Goal: Information Seeking & Learning: Learn about a topic

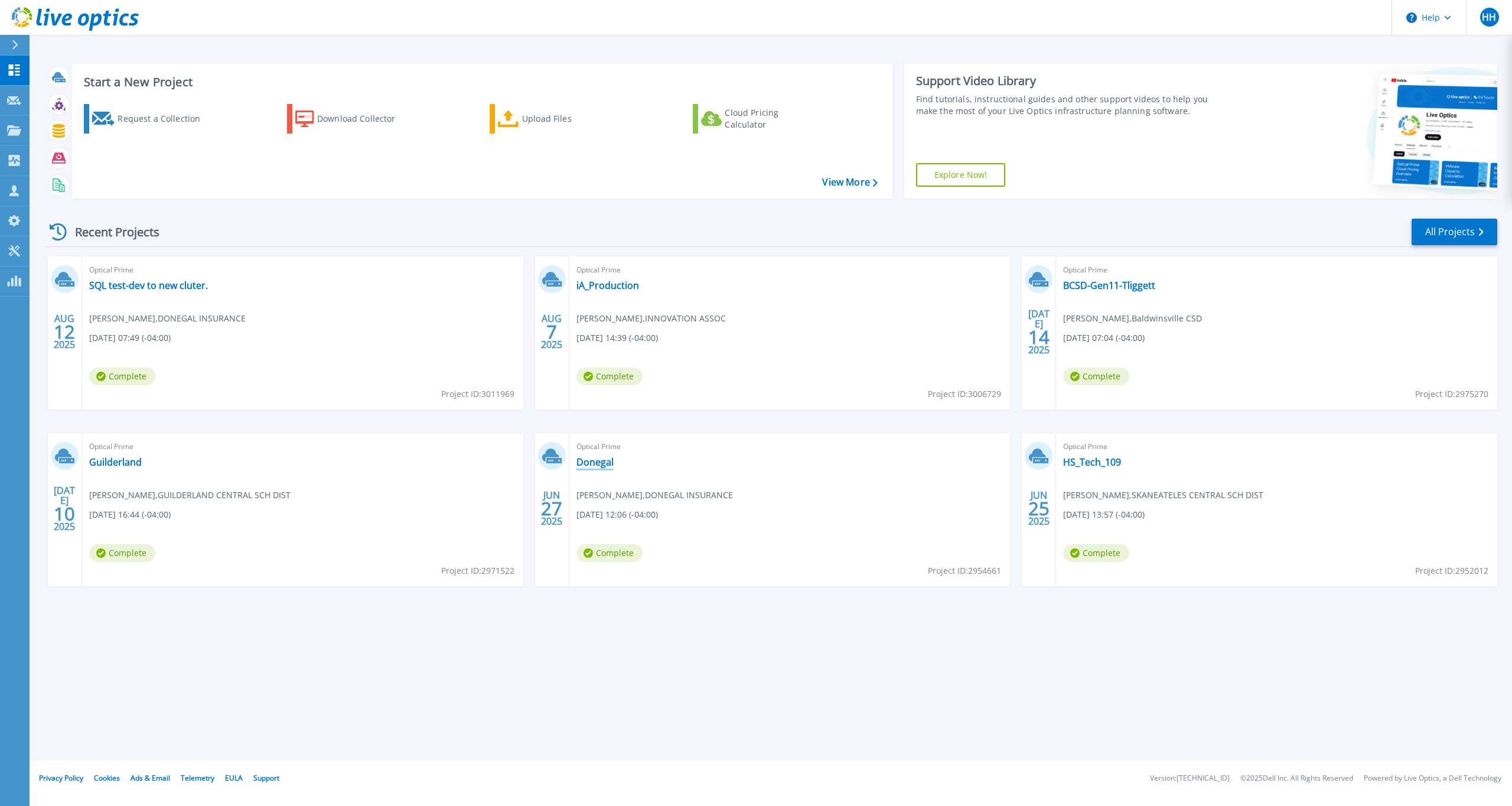
click at [596, 462] on link "Donegal" at bounding box center [595, 461] width 37 height 12
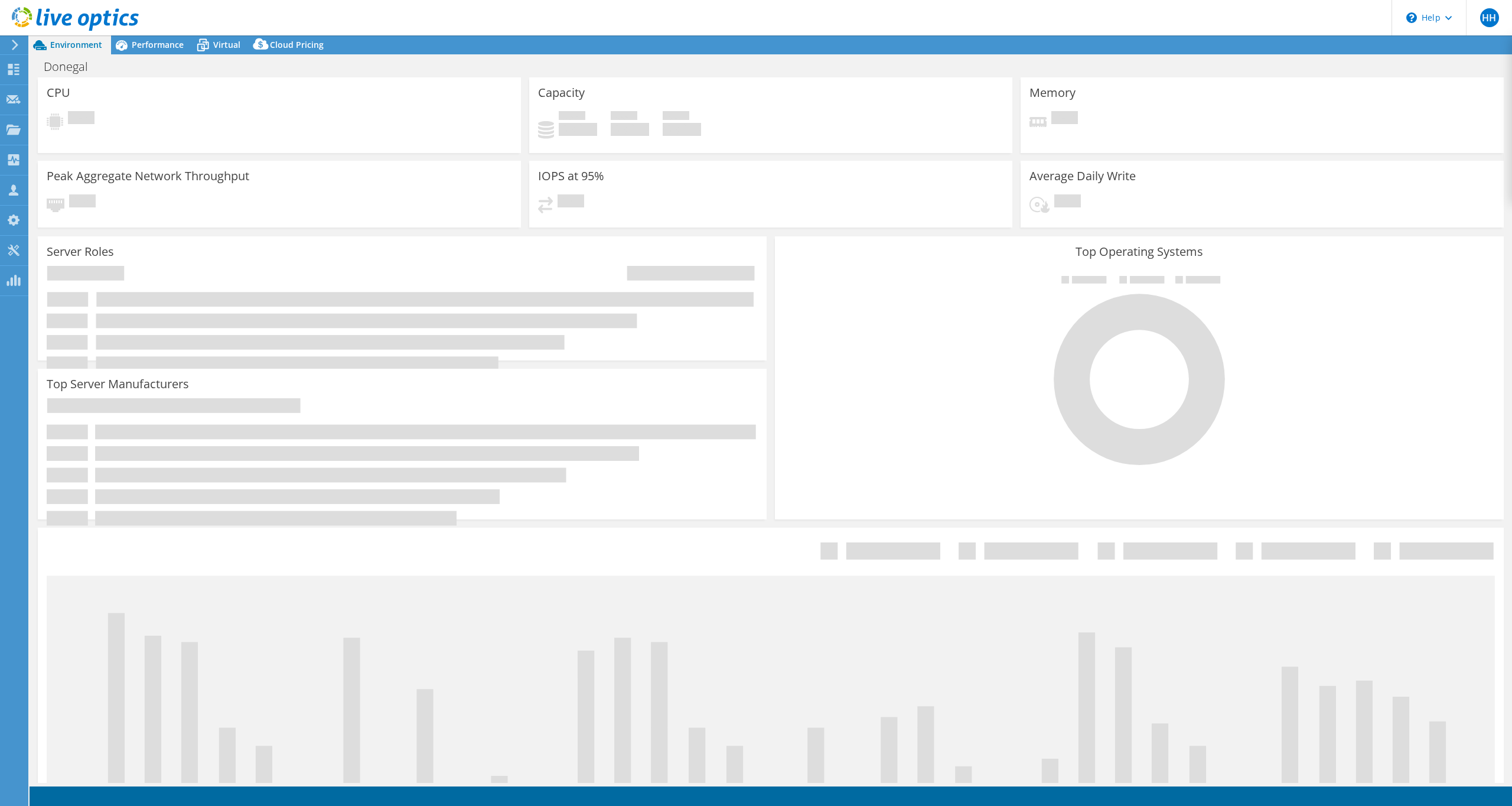
select select "USD"
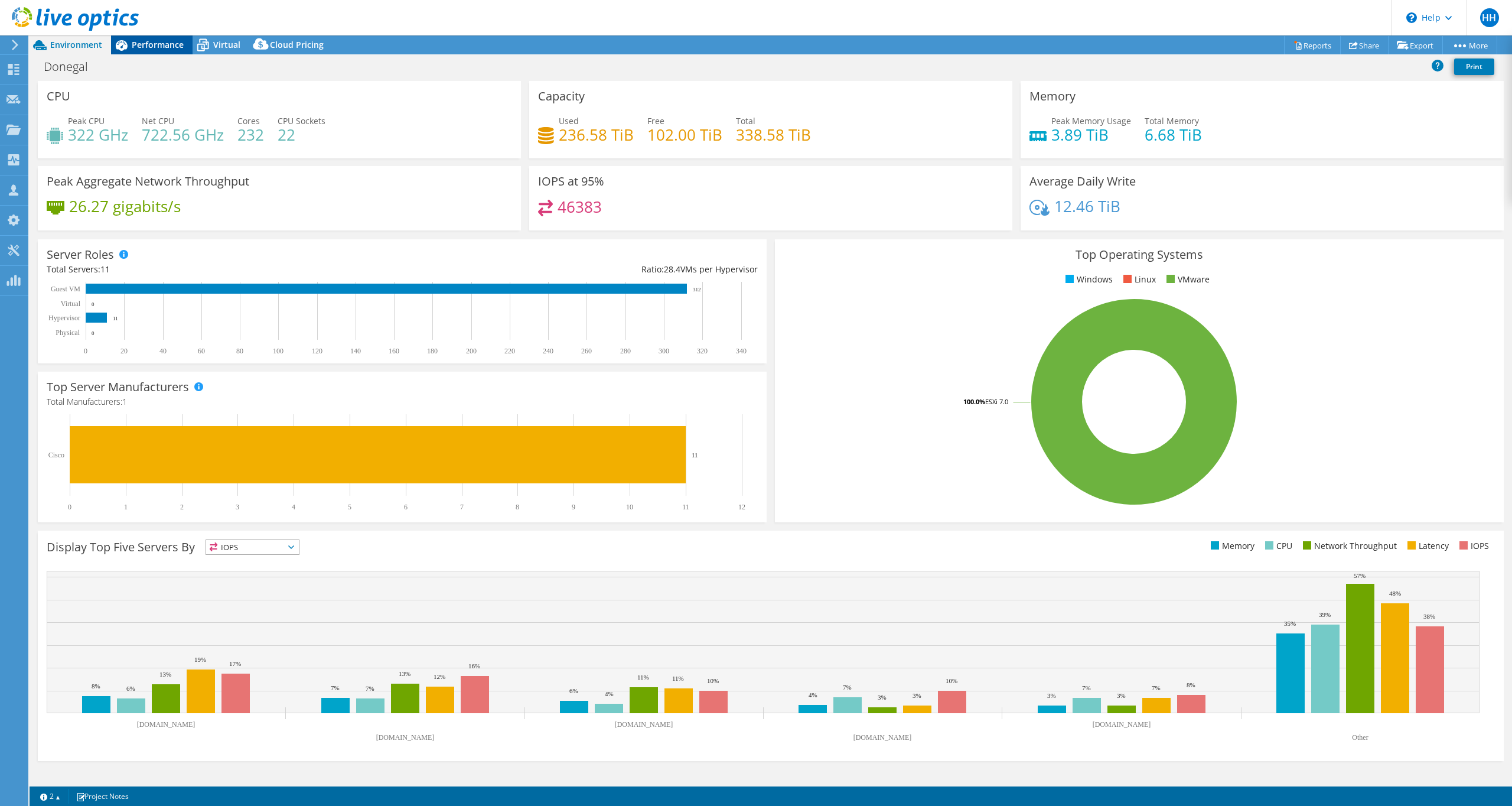
click at [140, 43] on span "Performance" at bounding box center [158, 45] width 52 height 12
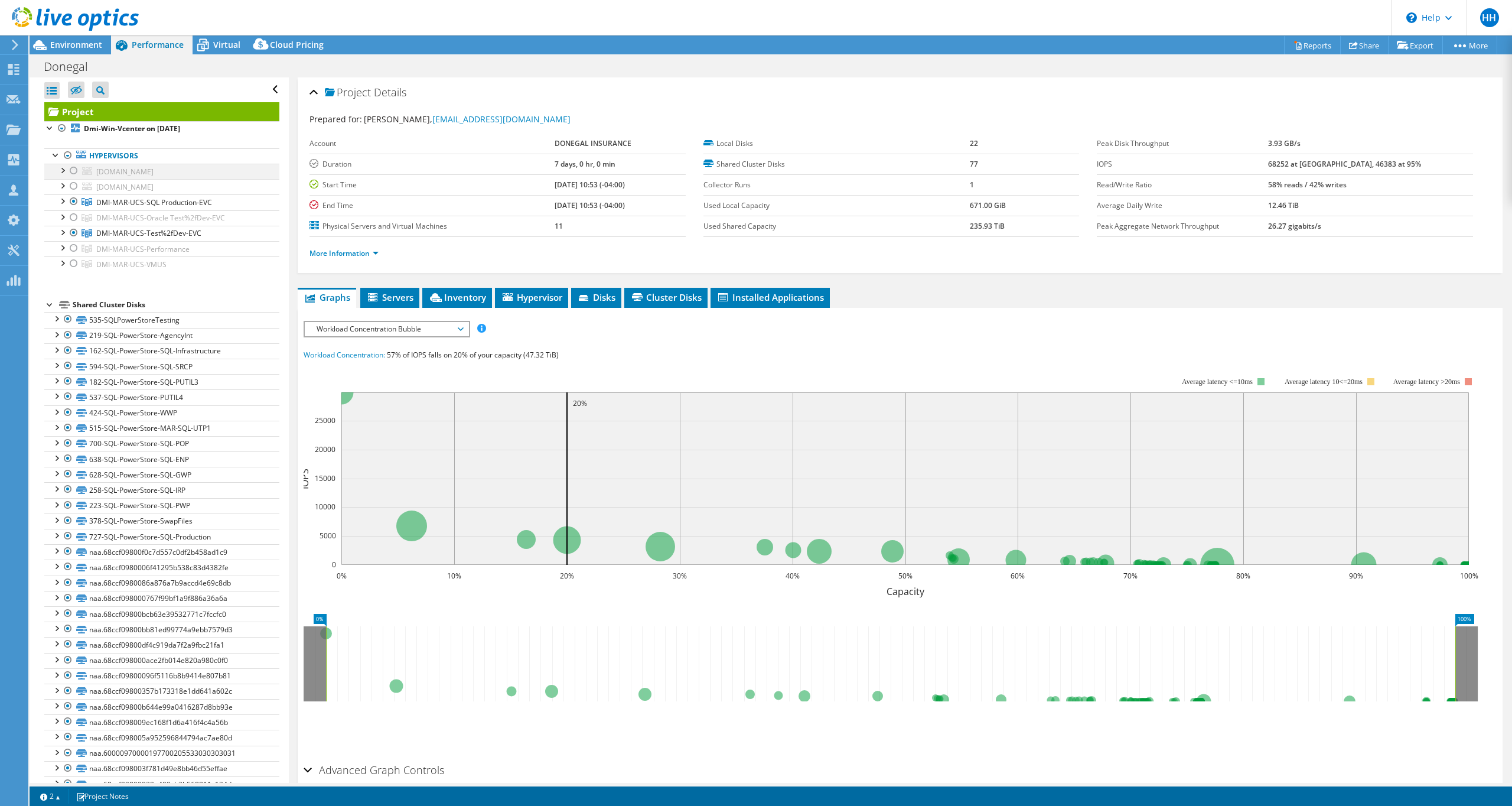
click at [74, 170] on div at bounding box center [73, 170] width 12 height 14
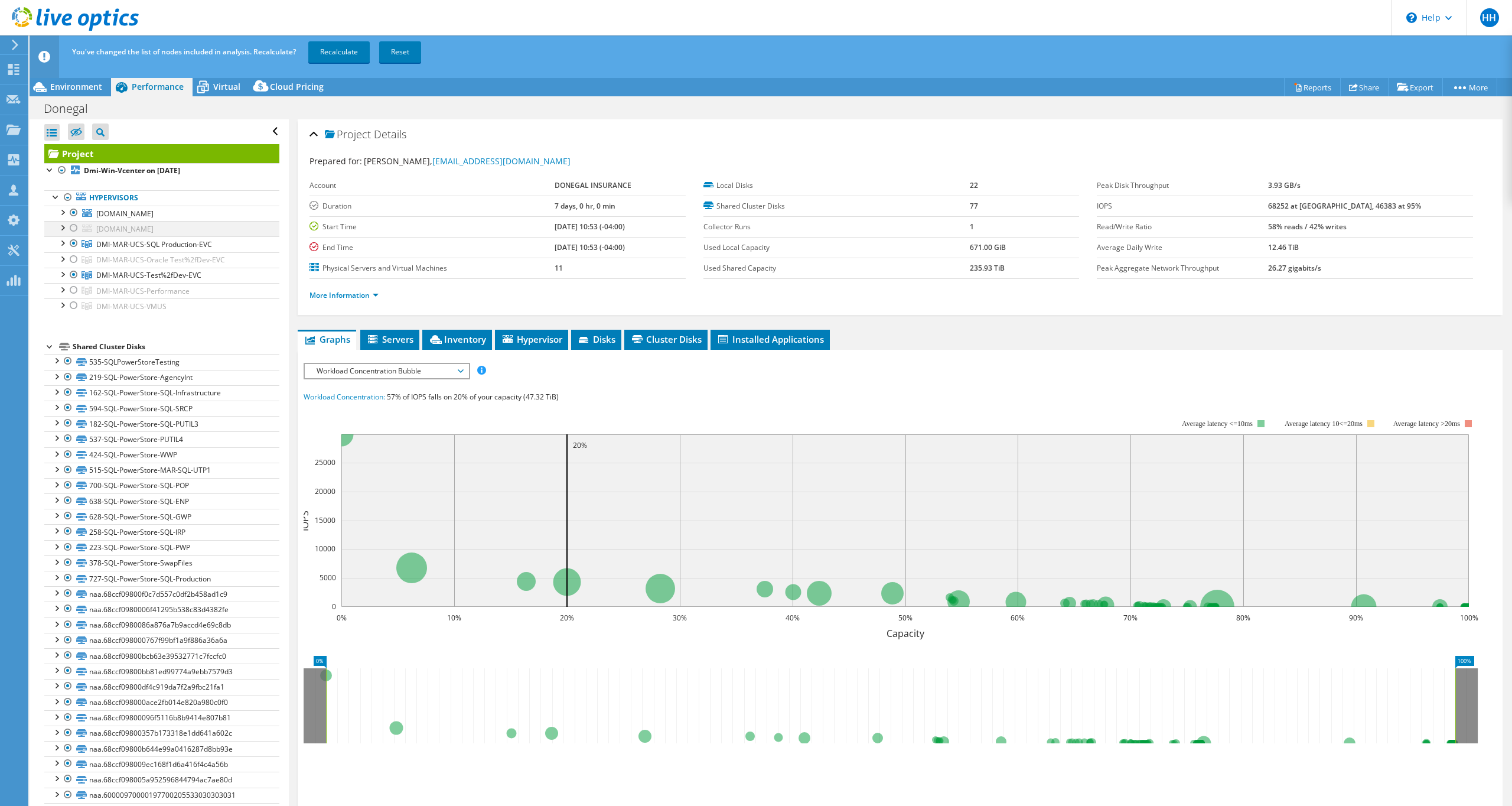
click at [74, 229] on div at bounding box center [73, 228] width 12 height 14
click at [73, 260] on div at bounding box center [73, 260] width 12 height 14
click at [73, 290] on div at bounding box center [73, 290] width 12 height 14
click at [76, 307] on div at bounding box center [73, 305] width 12 height 14
click at [394, 54] on link "Reset" at bounding box center [400, 52] width 42 height 21
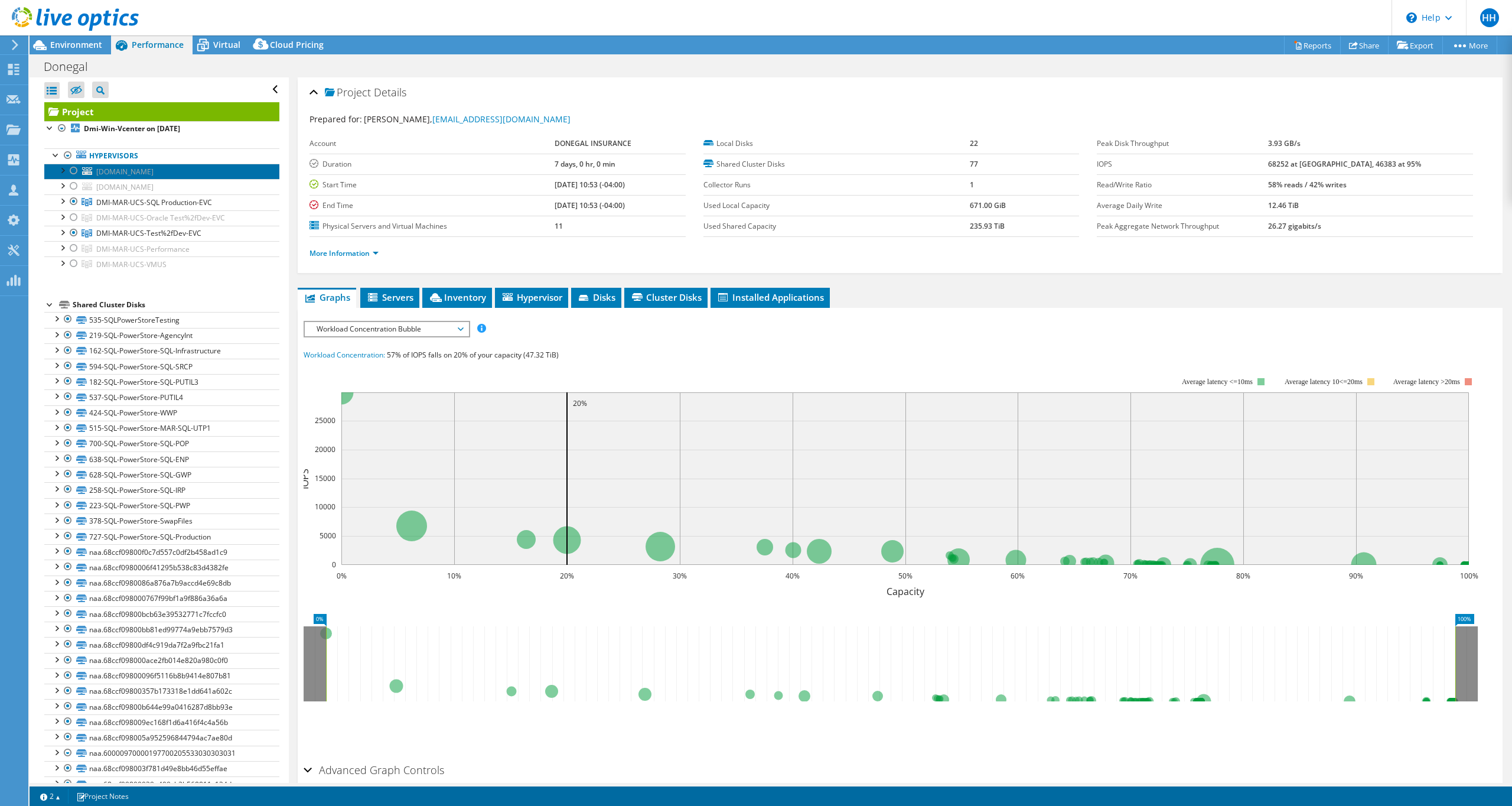
click at [143, 170] on span "mar-esx-vmoras1.donegalgroup.com" at bounding box center [125, 171] width 57 height 10
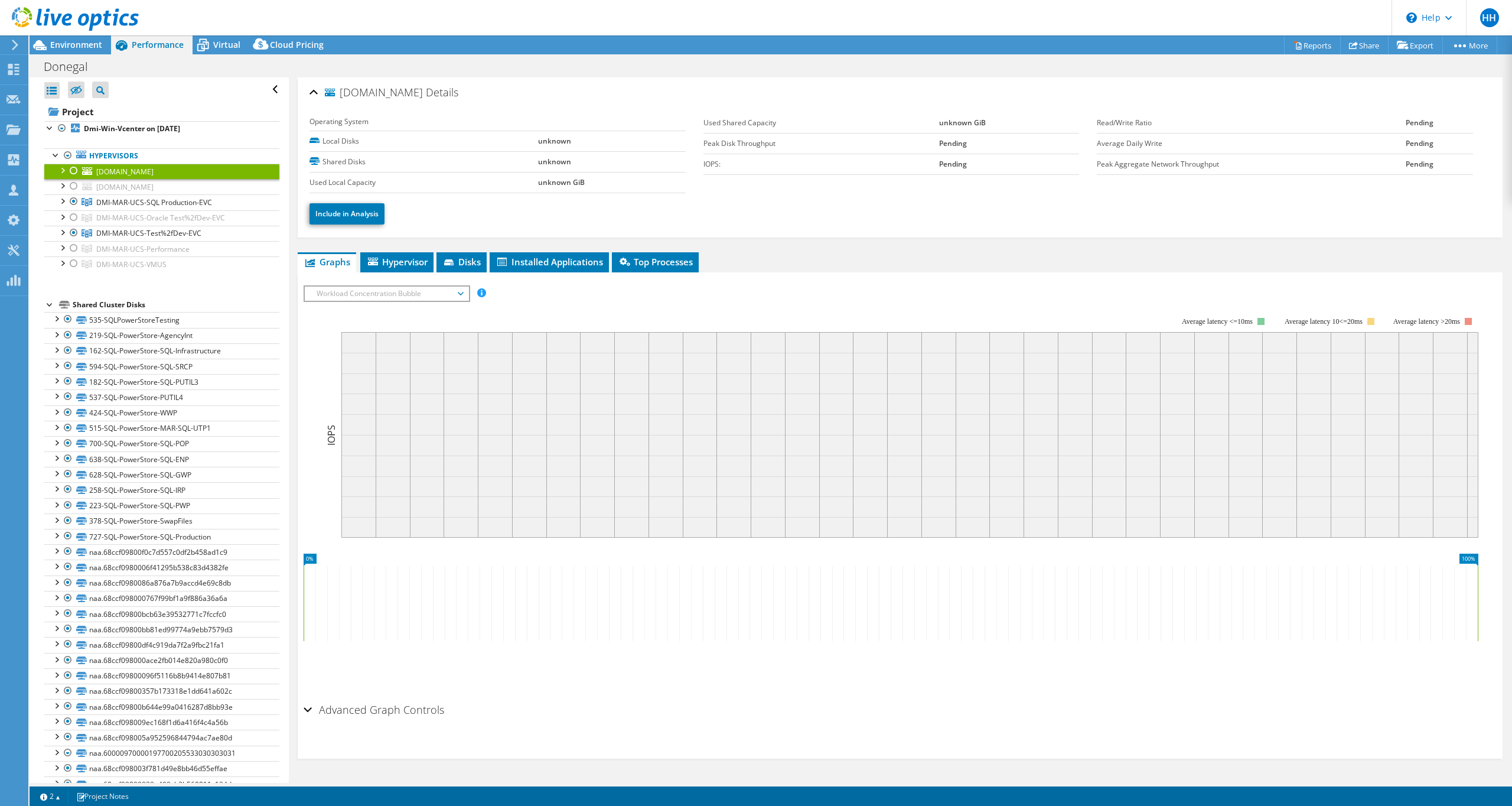
click at [71, 169] on div at bounding box center [73, 170] width 12 height 14
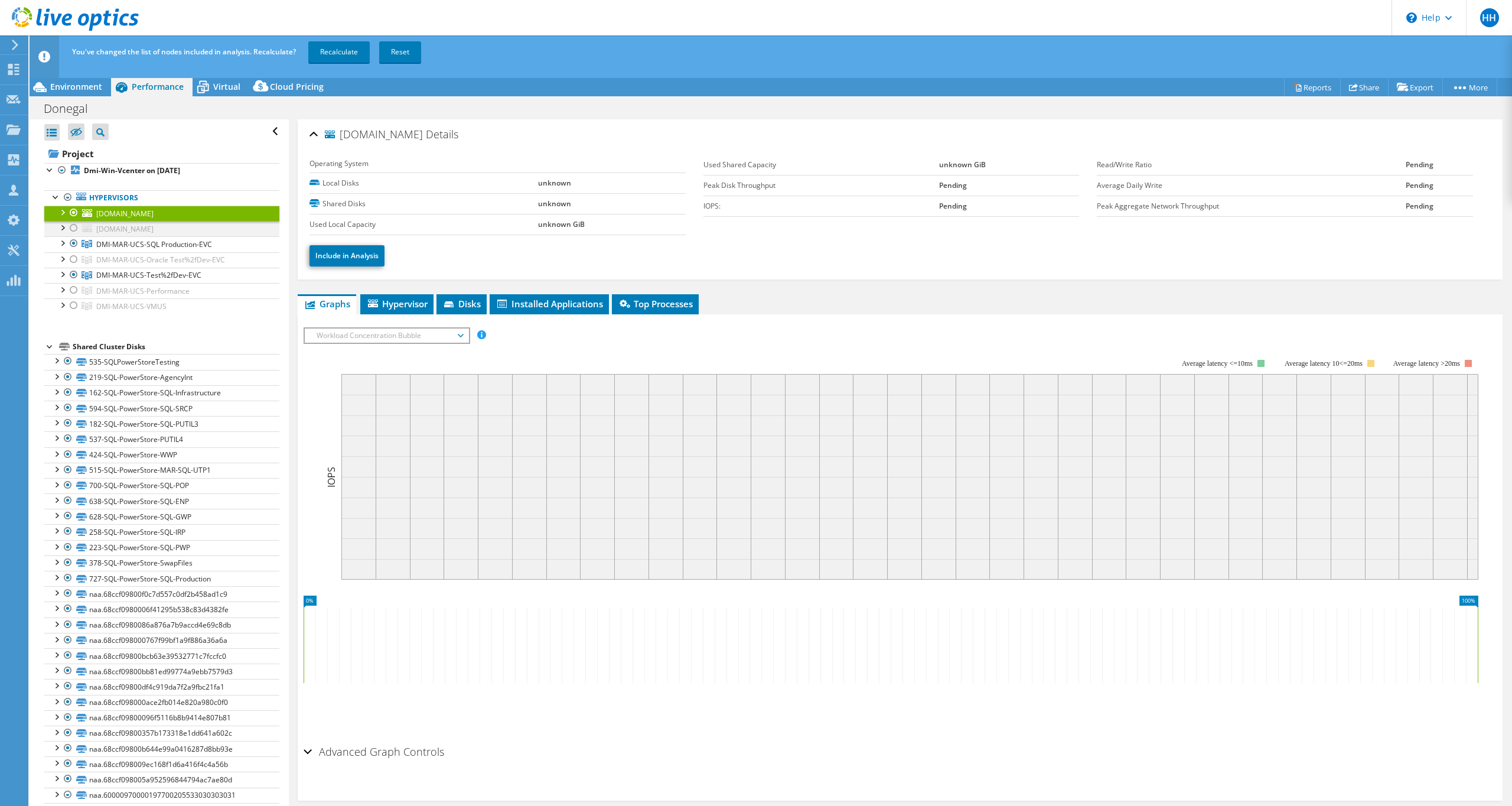
click at [74, 226] on div at bounding box center [73, 228] width 12 height 14
click at [75, 262] on div at bounding box center [73, 260] width 12 height 14
click at [76, 286] on div at bounding box center [73, 290] width 12 height 14
click at [73, 304] on div at bounding box center [73, 305] width 12 height 14
click at [339, 45] on link "Recalculate" at bounding box center [338, 52] width 62 height 21
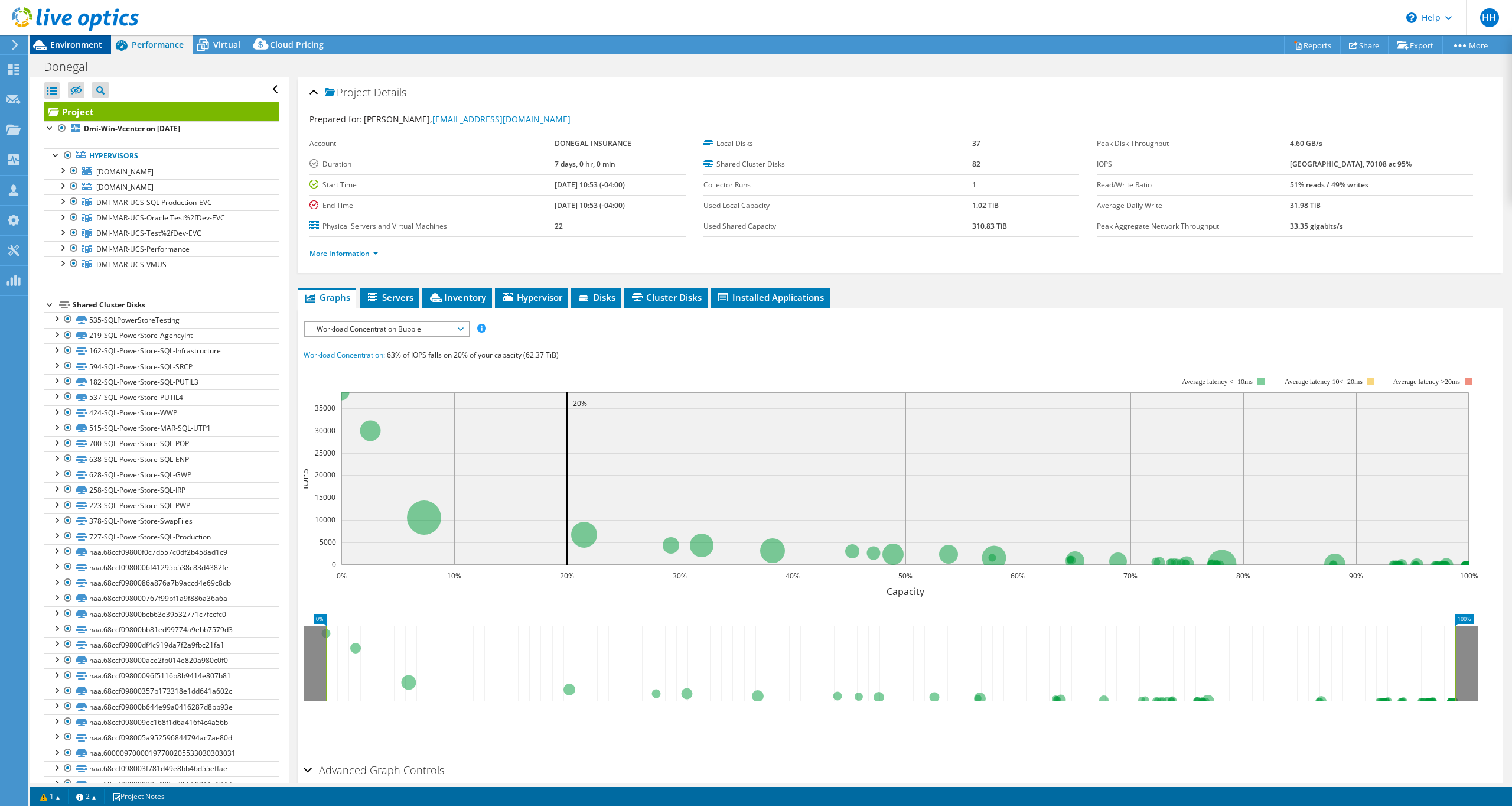
click at [88, 41] on span "Environment" at bounding box center [76, 45] width 52 height 12
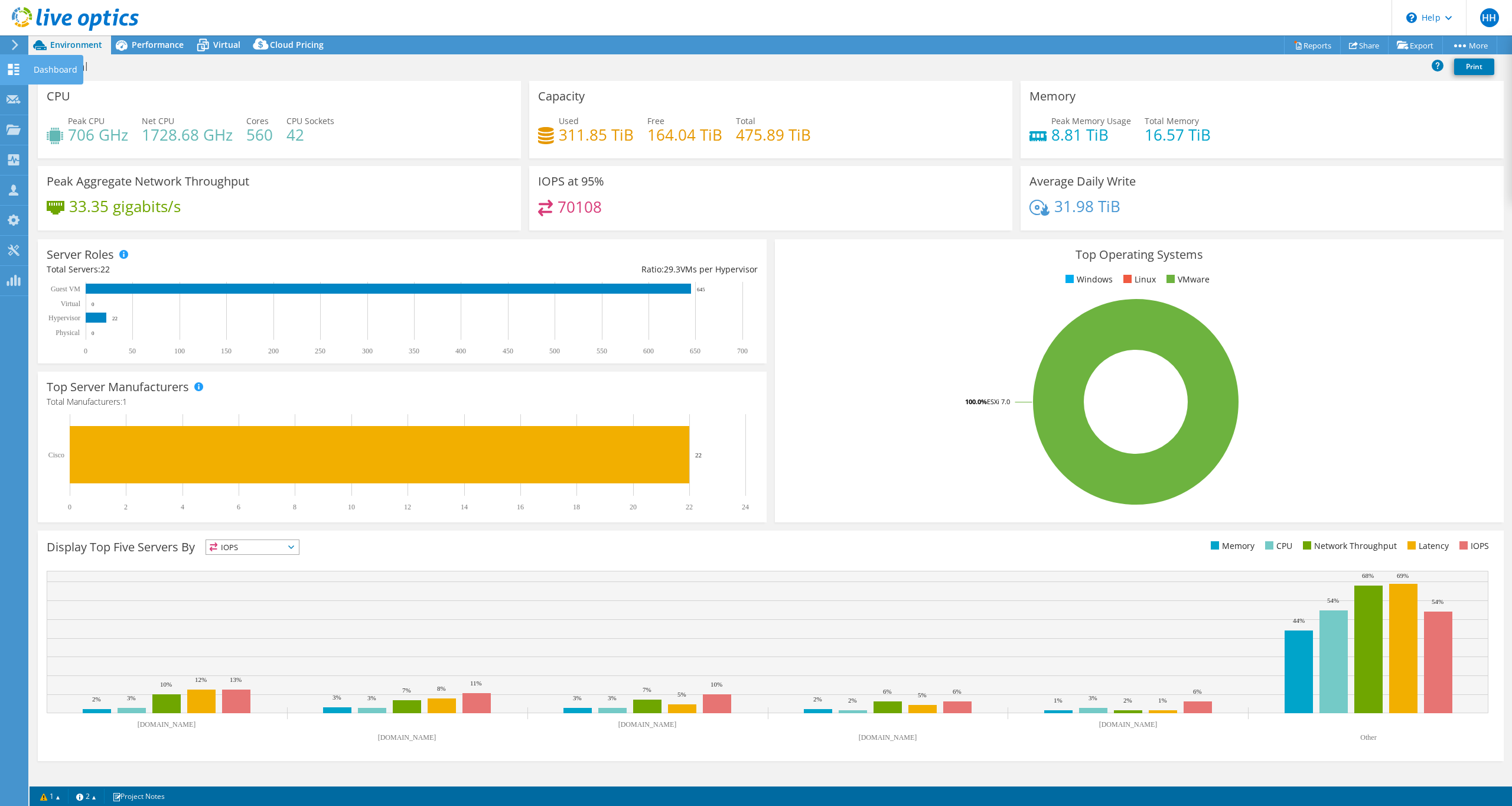
click at [11, 71] on use at bounding box center [13, 69] width 12 height 12
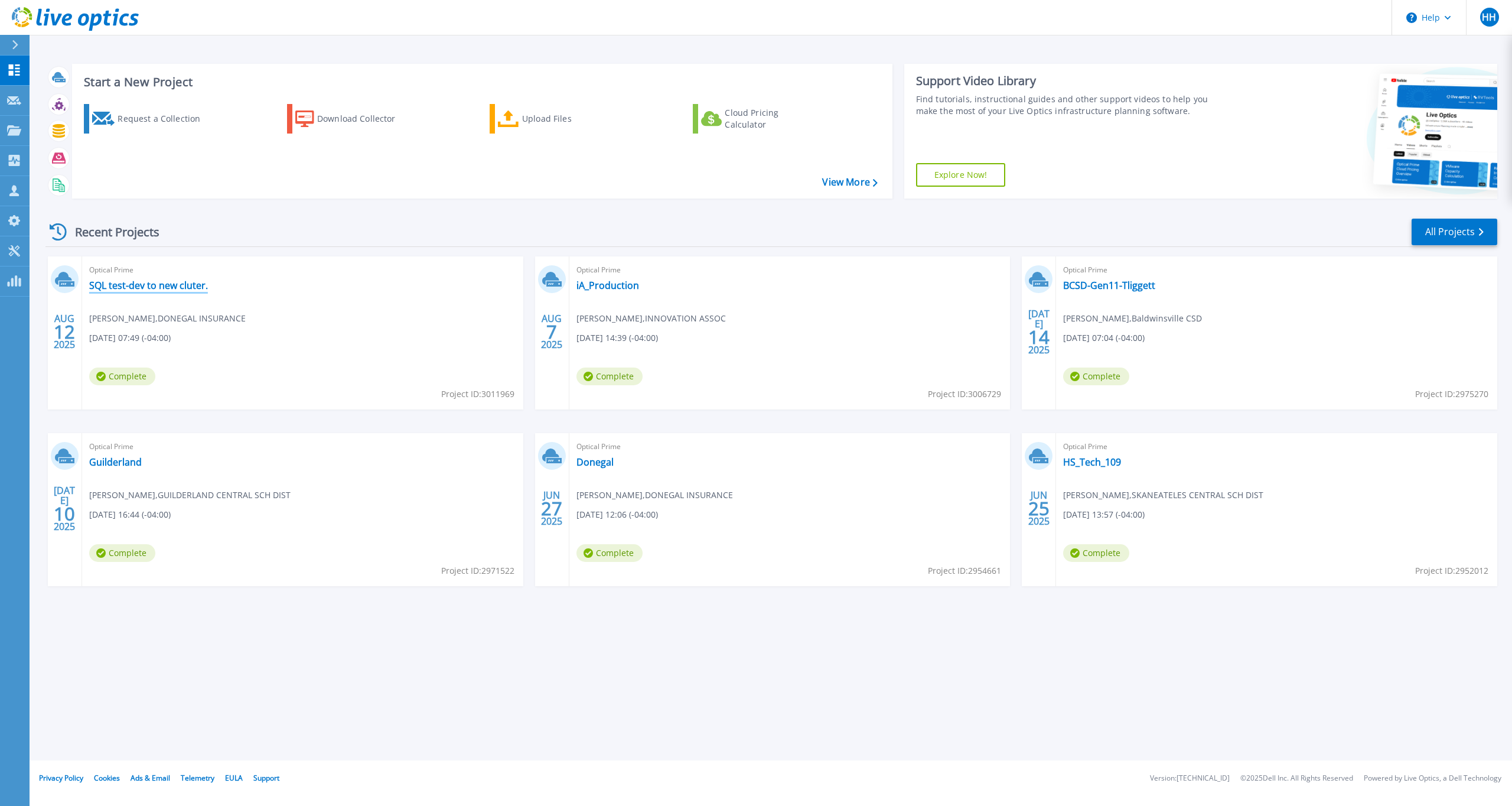
click at [179, 282] on link "SQL test-dev to new cluter." at bounding box center [148, 285] width 119 height 12
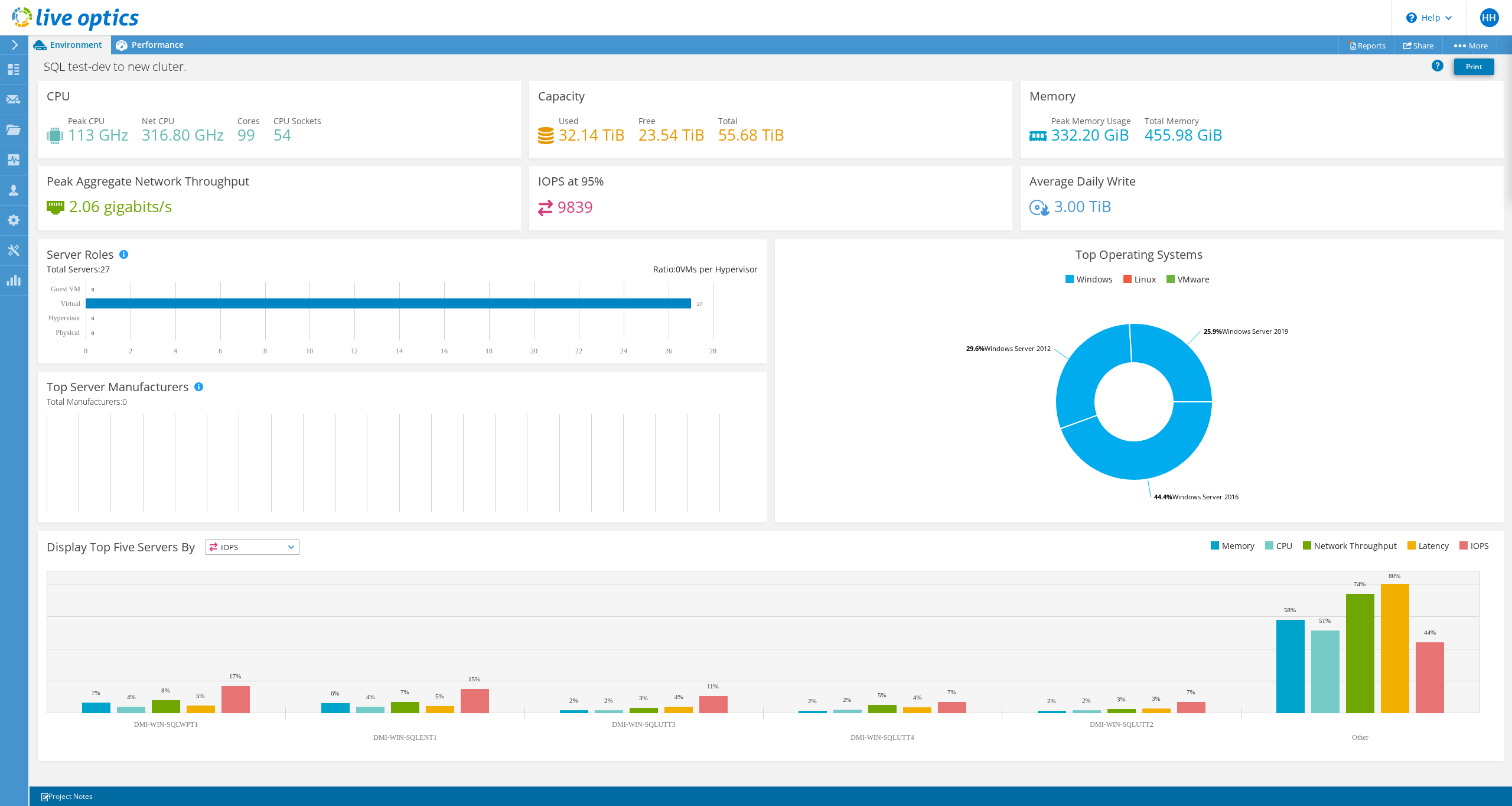
click at [339, 228] on div "Peak Aggregate Network Throughput 2.06 gigabits/s" at bounding box center [278, 198] width 483 height 64
click at [146, 45] on span "Performance" at bounding box center [158, 45] width 52 height 12
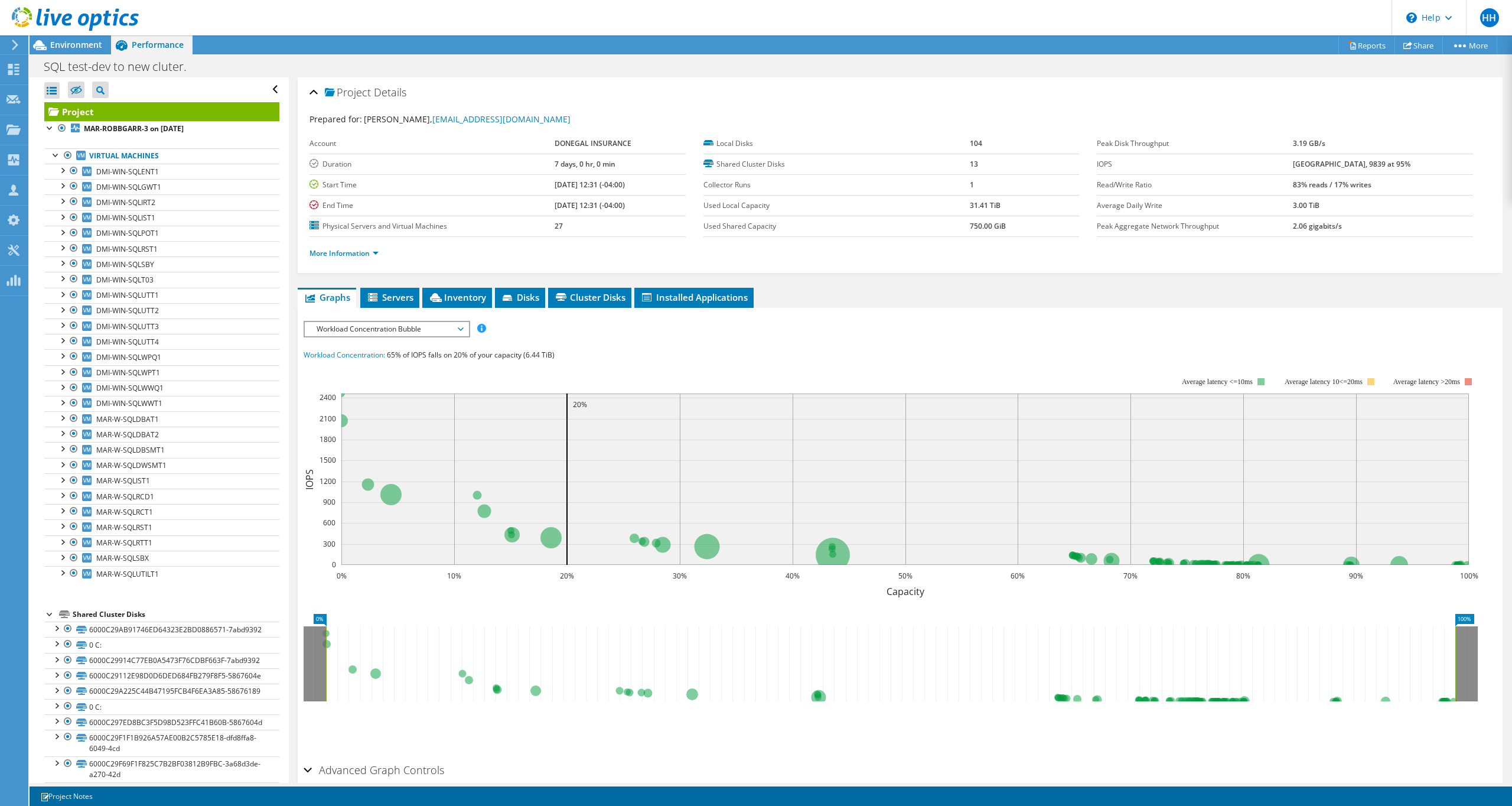
click at [461, 282] on div "Project Details Prepared for: Robbie Garrett, RobbieGarrett@donegalgroup.com Ac…" at bounding box center [901, 459] width 1223 height 762
click at [459, 291] on span "Inventory" at bounding box center [457, 296] width 58 height 12
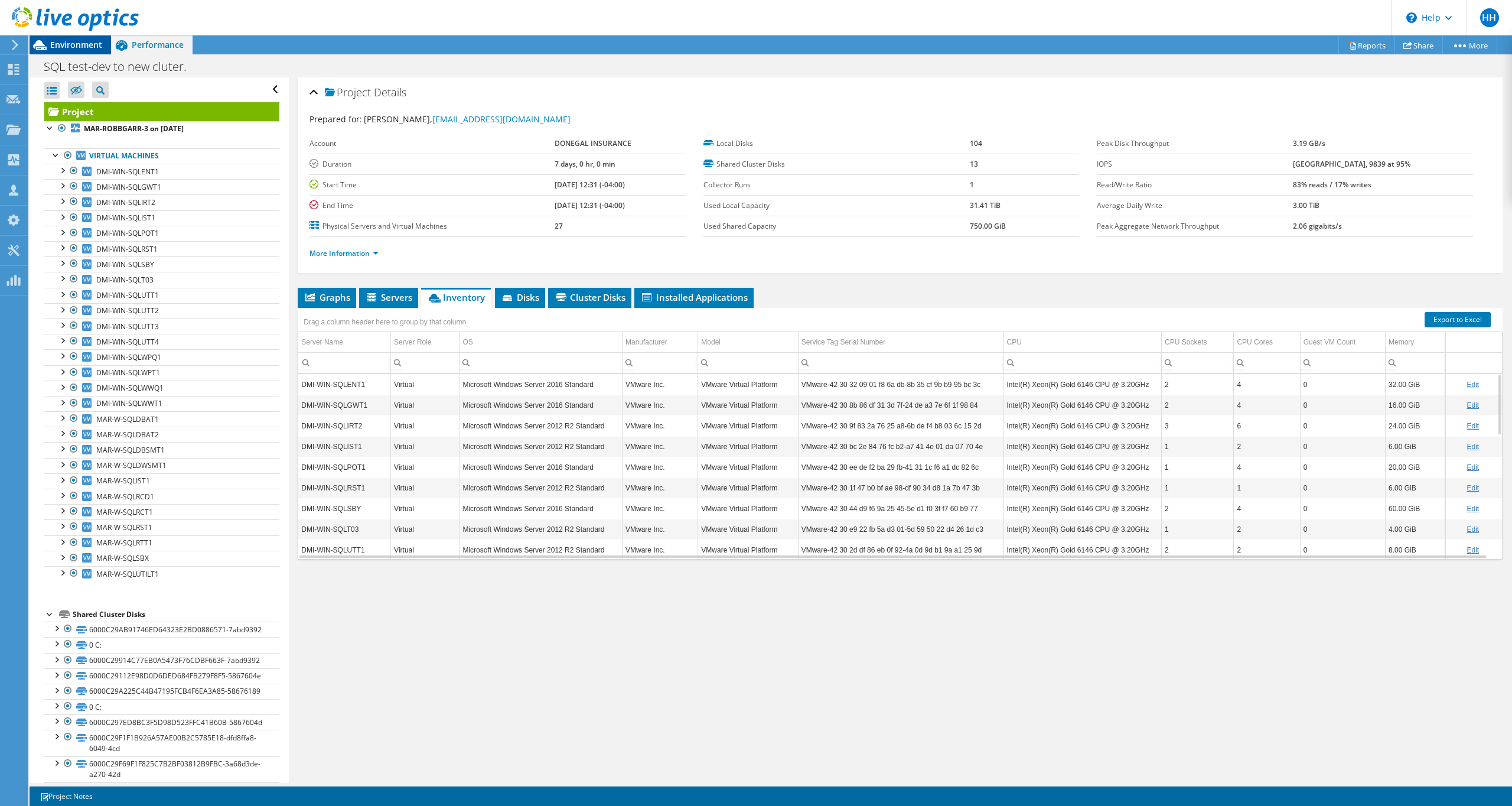
click at [72, 44] on span "Environment" at bounding box center [76, 45] width 52 height 12
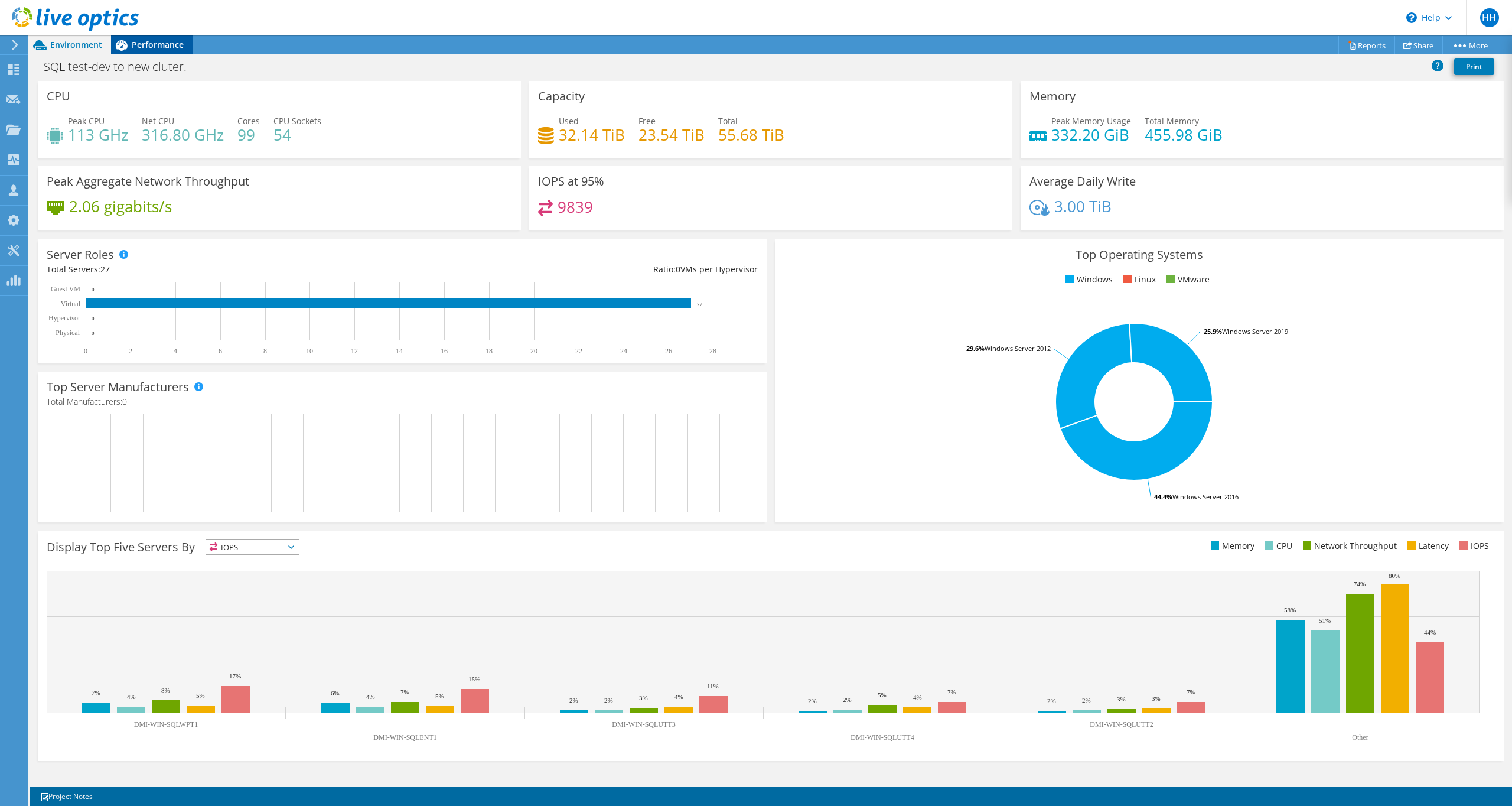
click at [171, 45] on span "Performance" at bounding box center [158, 45] width 52 height 12
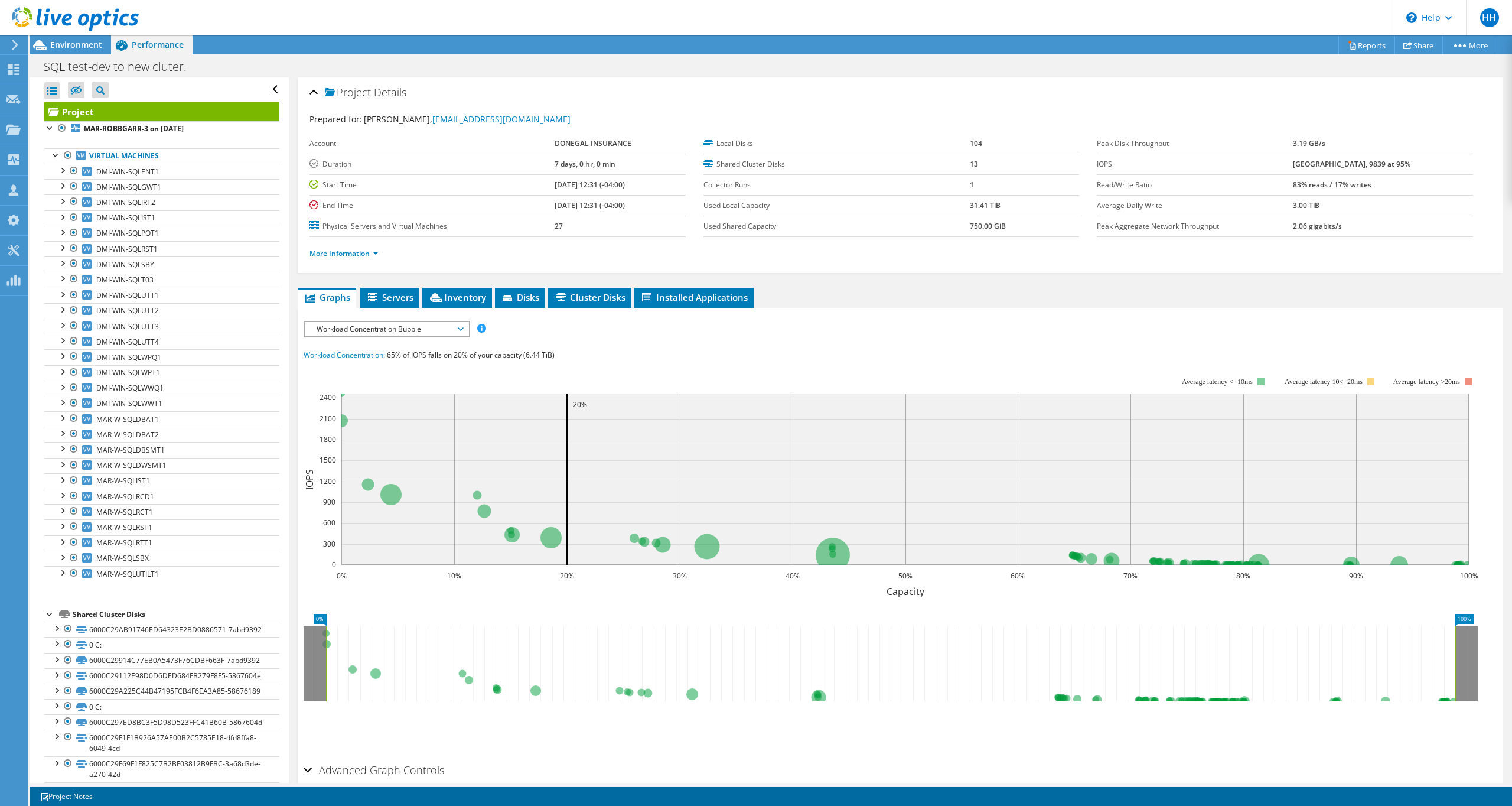
click at [381, 320] on div "Workload Concentration Bubble IOPS Disk Throughput IO Size Latency Queue Depth …" at bounding box center [386, 328] width 167 height 17
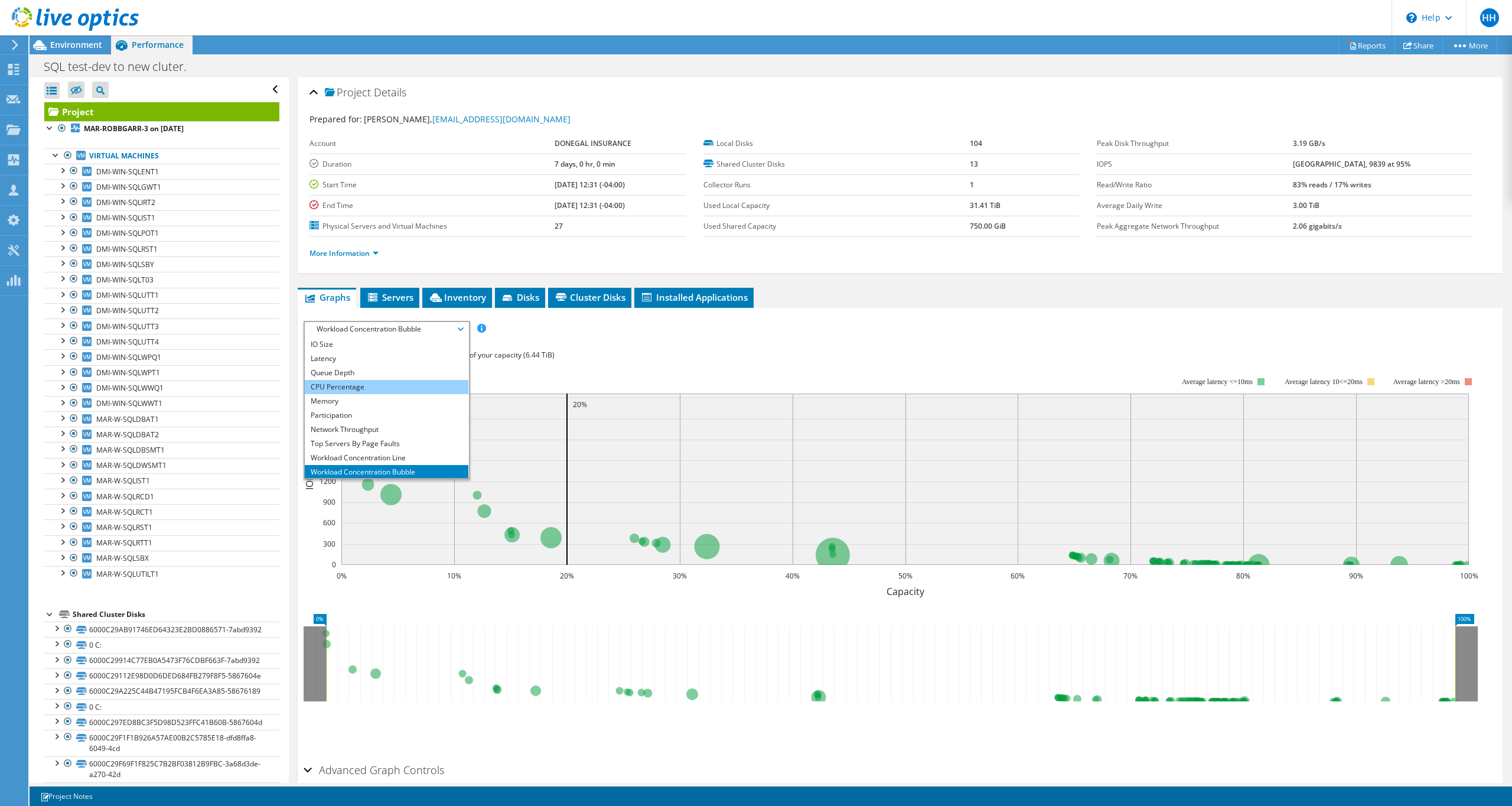
scroll to position [43, 0]
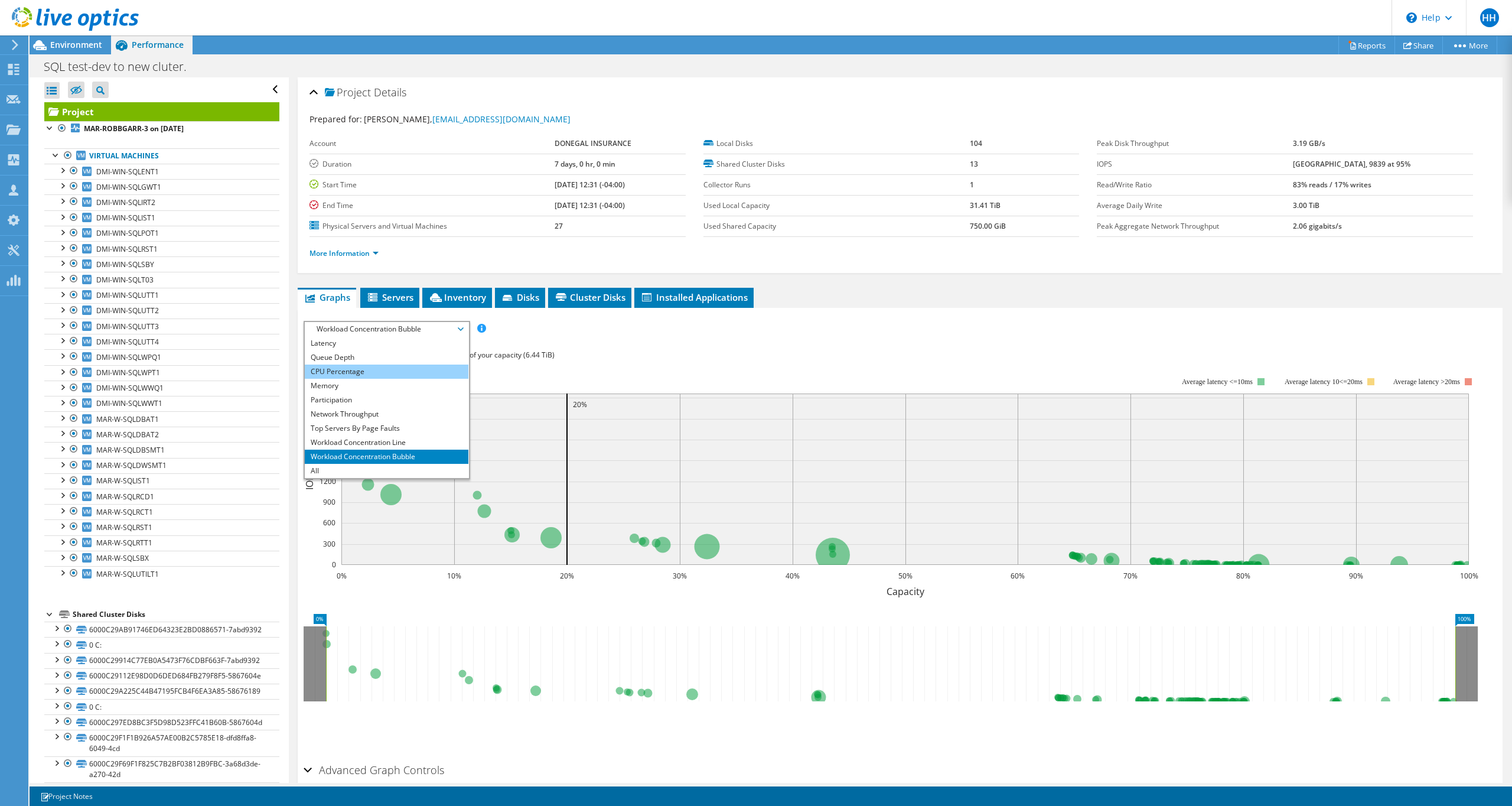
click at [368, 370] on li "CPU Percentage" at bounding box center [386, 371] width 163 height 14
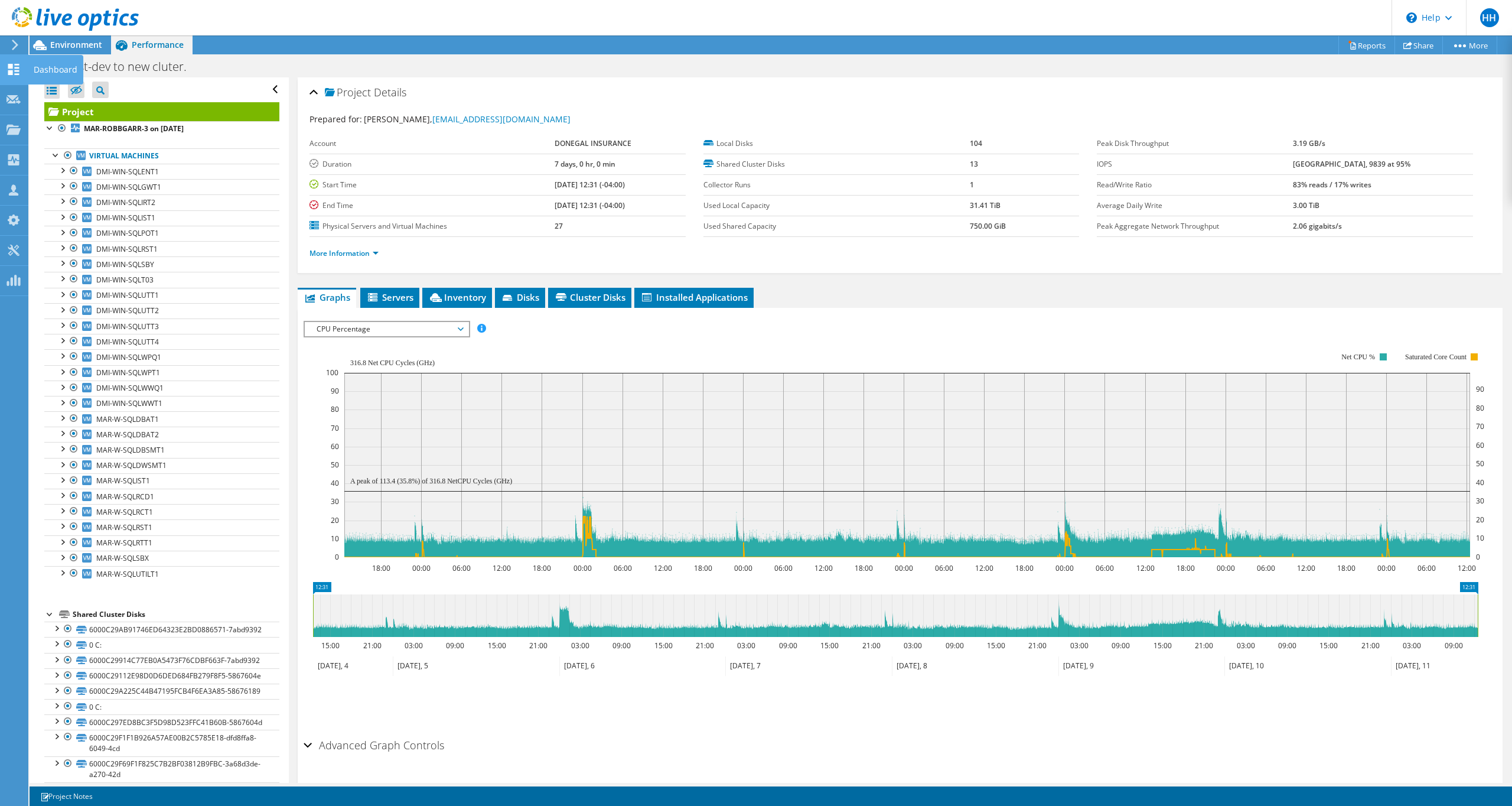
click at [12, 71] on icon at bounding box center [13, 69] width 14 height 12
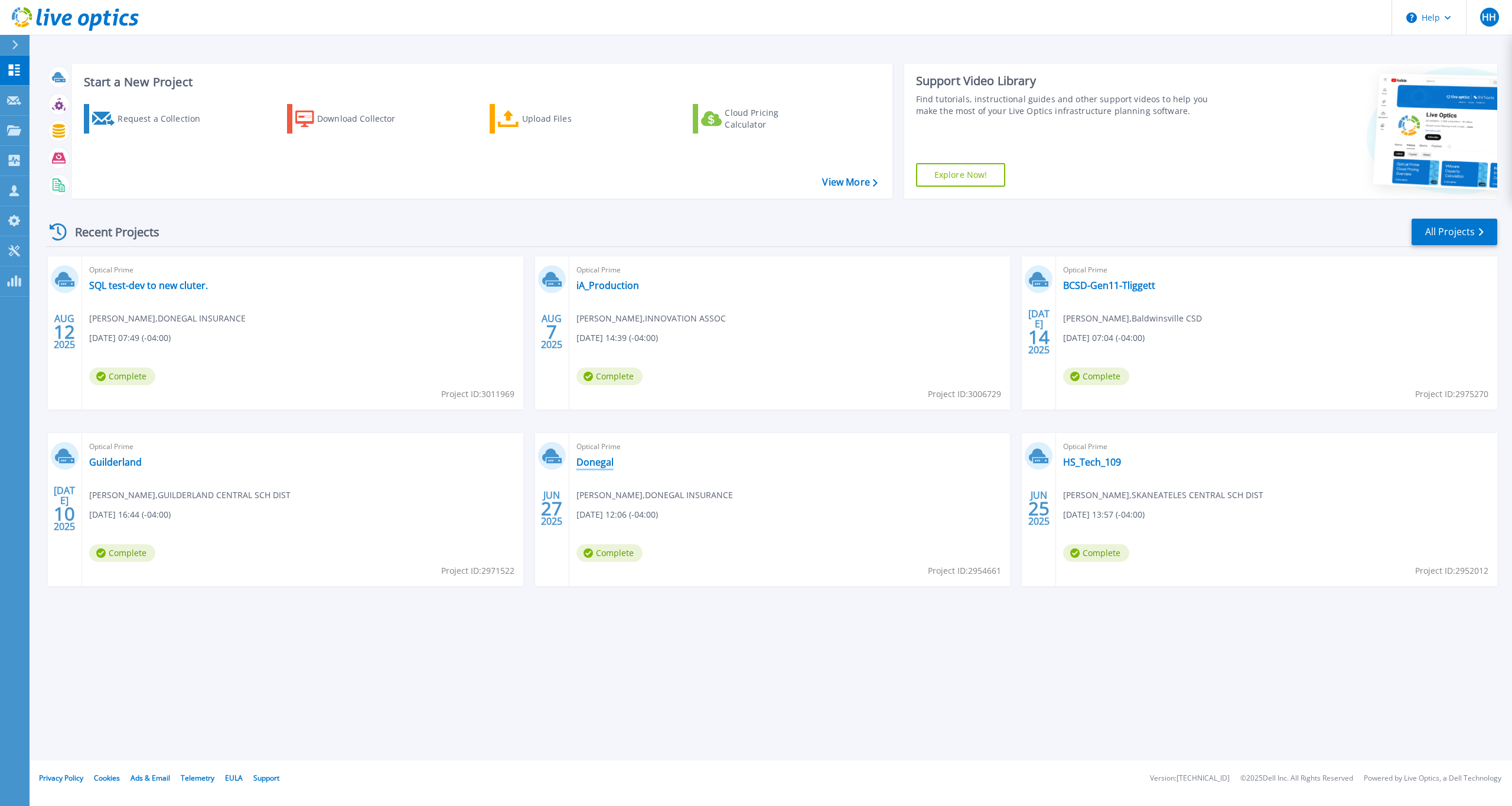
click at [591, 463] on link "Donegal" at bounding box center [595, 461] width 37 height 12
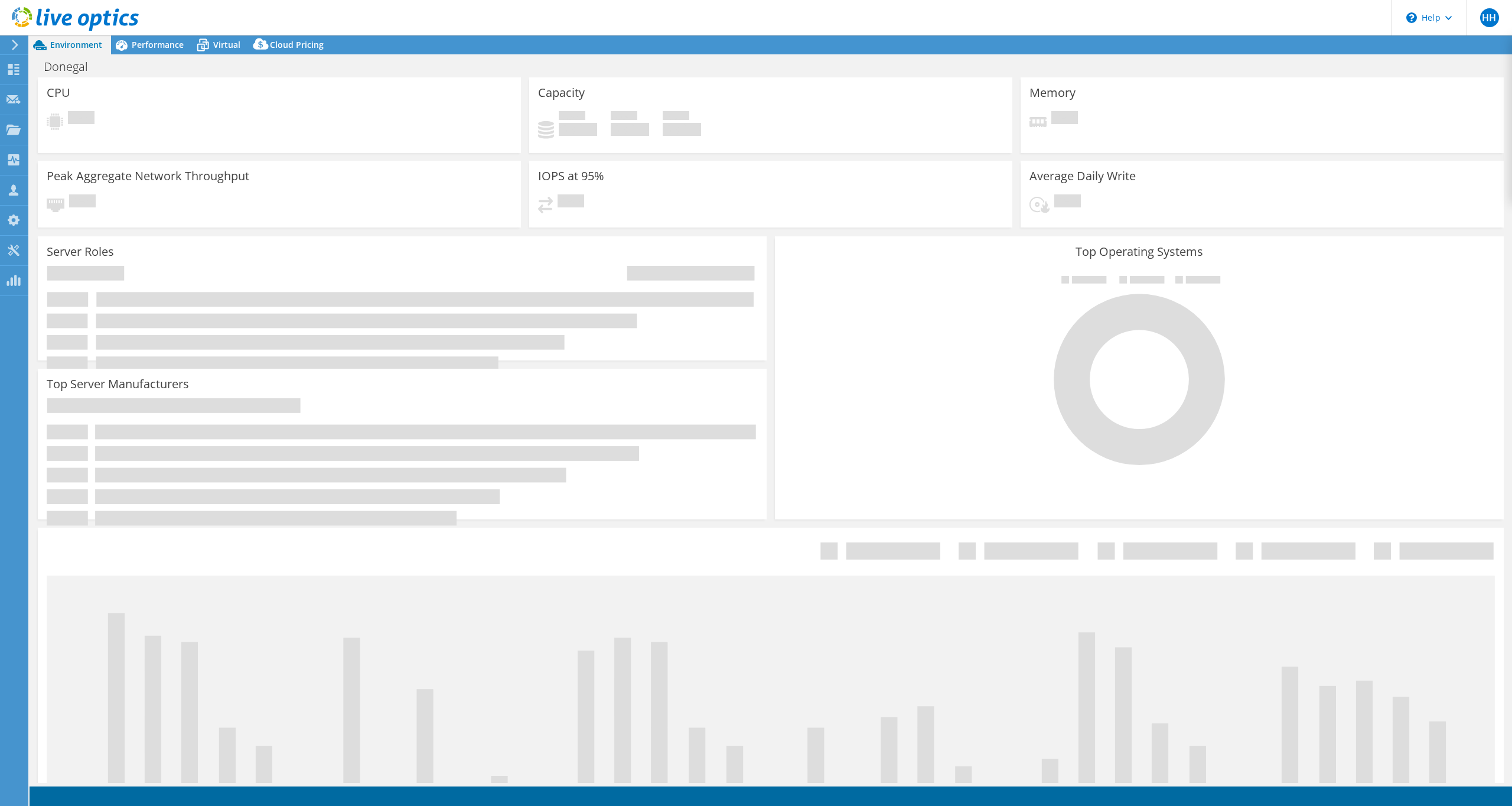
select select "USD"
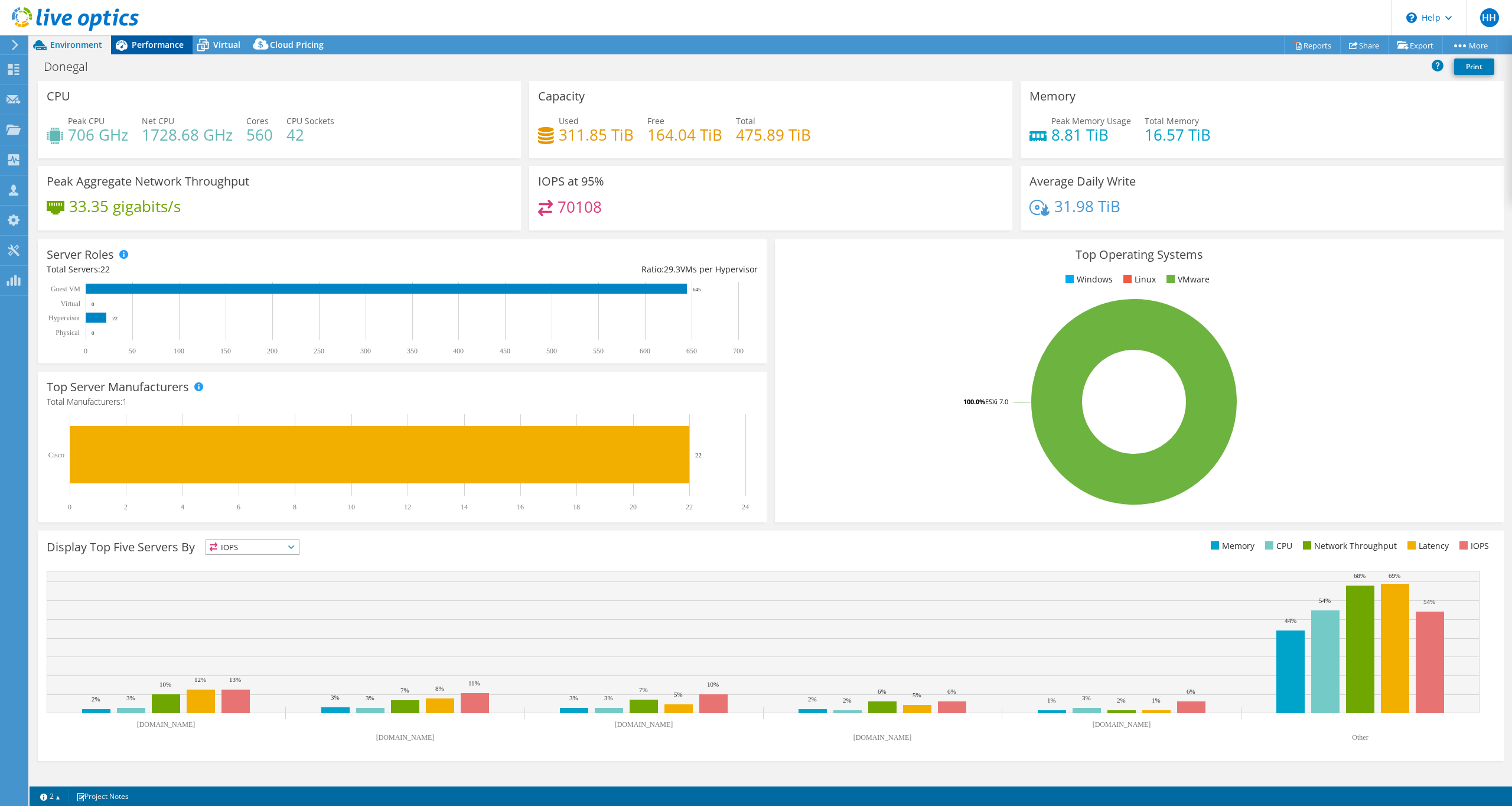
click at [160, 47] on span "Performance" at bounding box center [158, 45] width 52 height 12
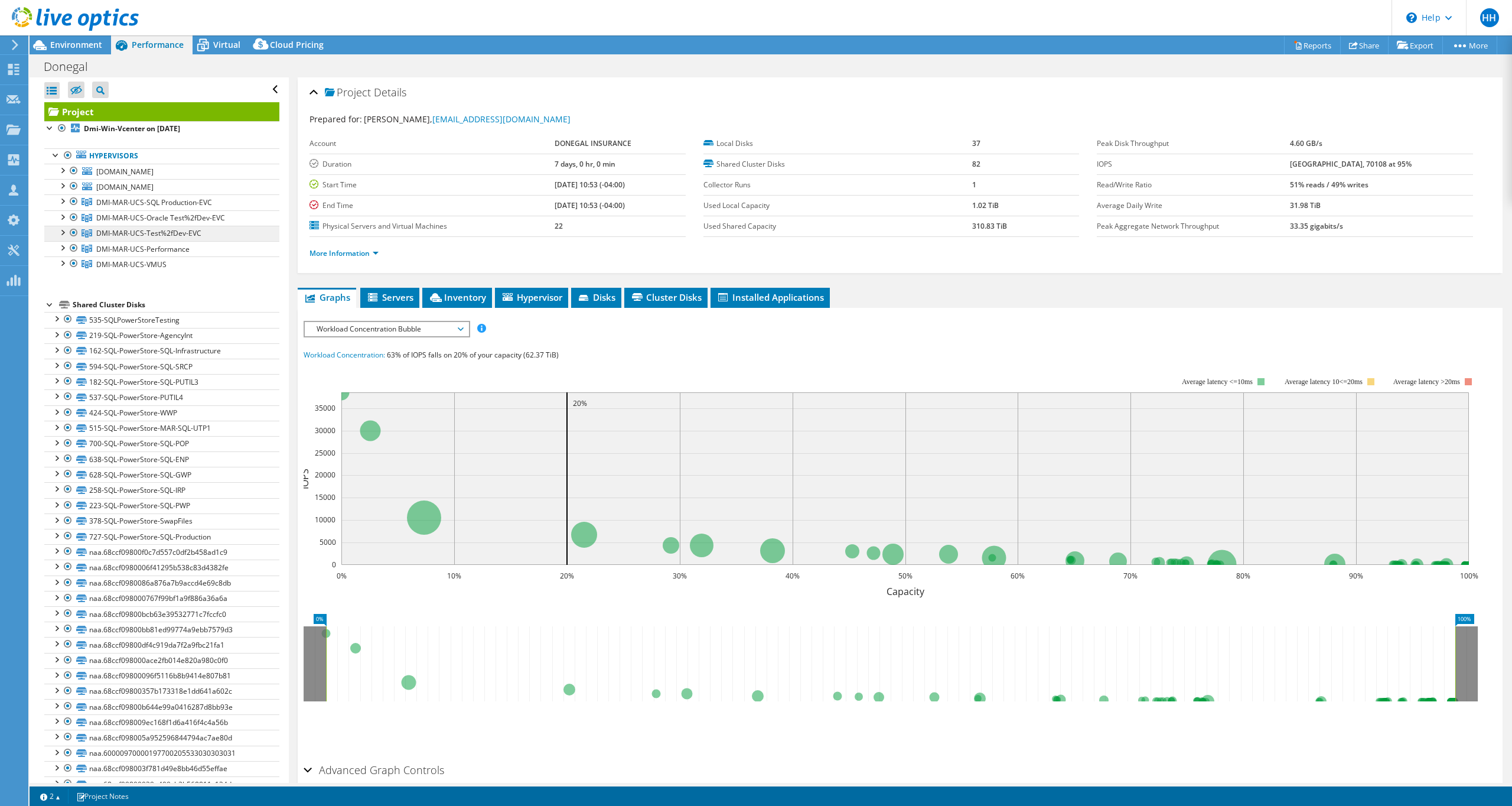
click at [152, 207] on span "DMI-MAR-UCS-Test%2fDev-EVC" at bounding box center [154, 202] width 116 height 10
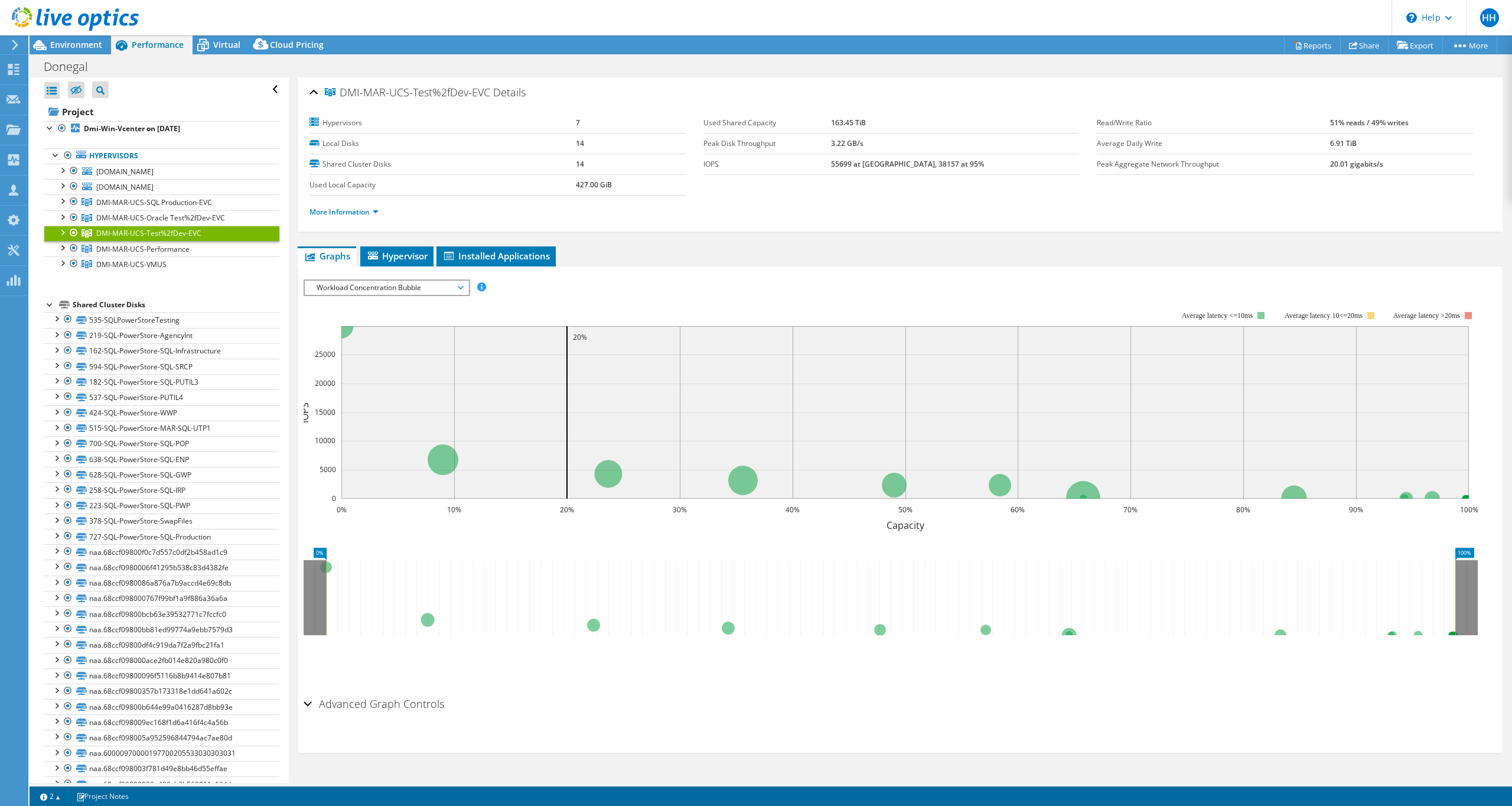
click at [461, 287] on span "Workload Concentration Bubble" at bounding box center [386, 287] width 152 height 14
click at [386, 368] on li "CPU Percentage" at bounding box center [386, 373] width 163 height 14
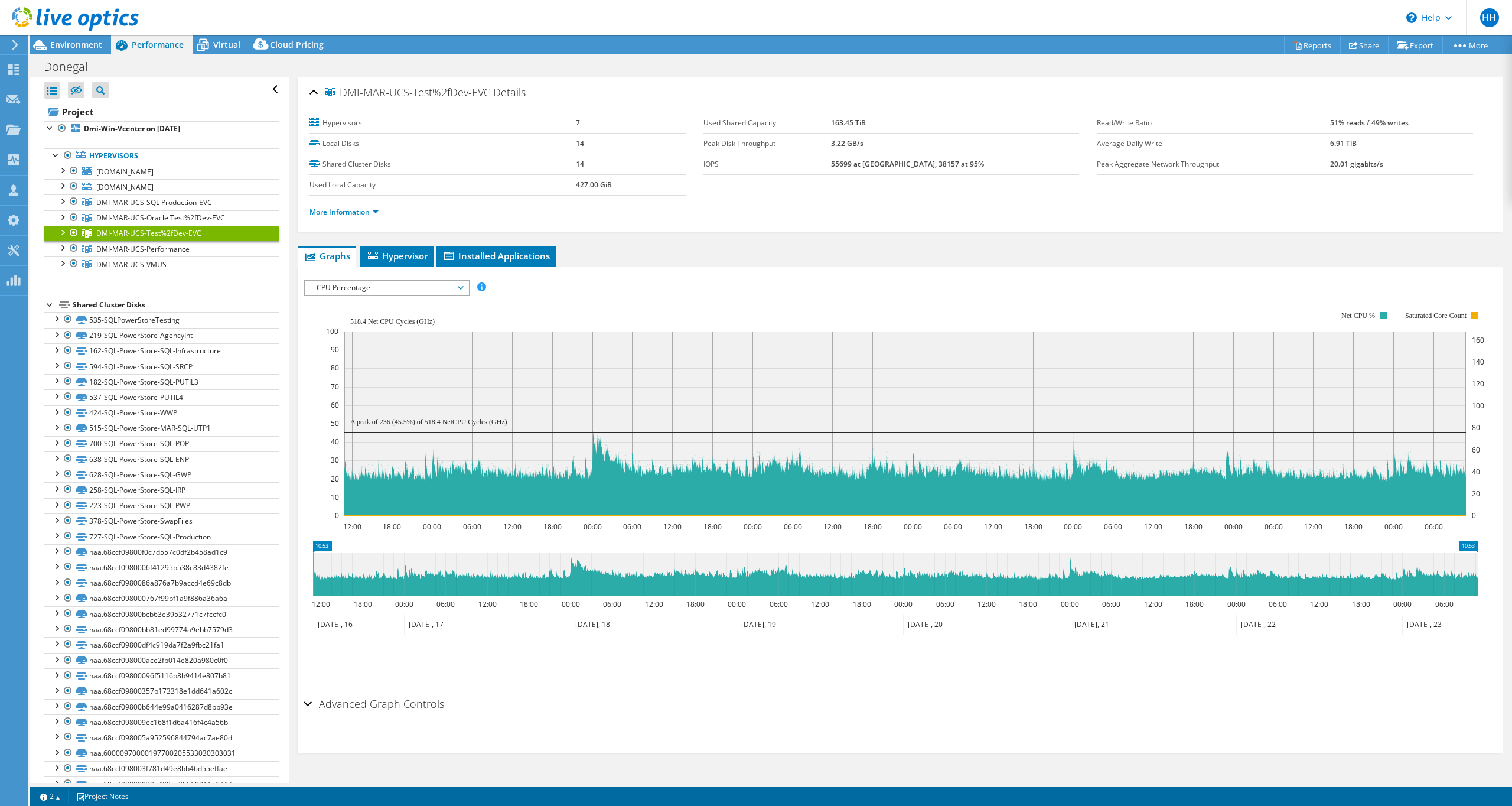
click at [453, 283] on span "CPU Percentage" at bounding box center [386, 287] width 152 height 14
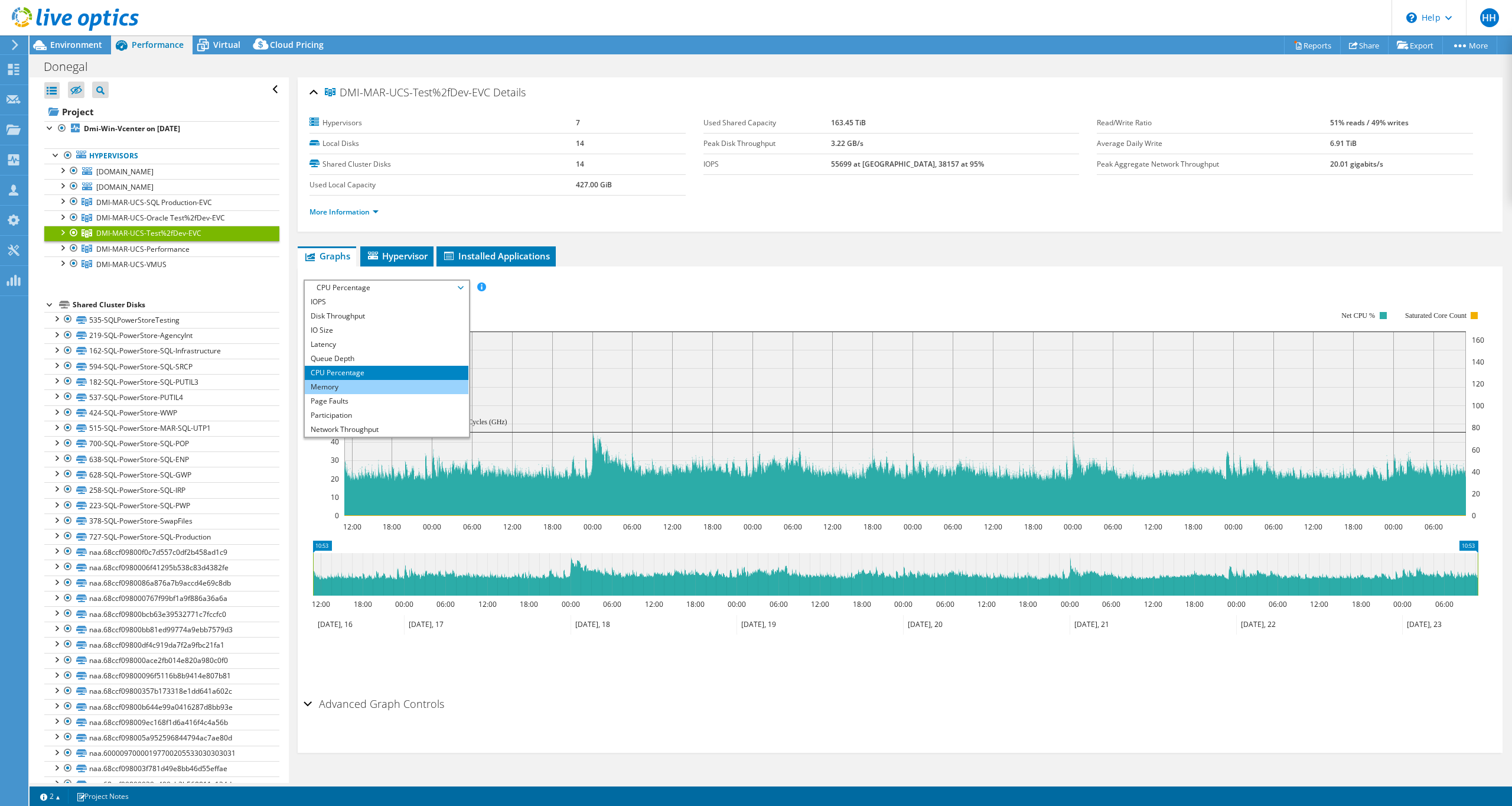
click at [404, 381] on li "Memory" at bounding box center [386, 386] width 163 height 14
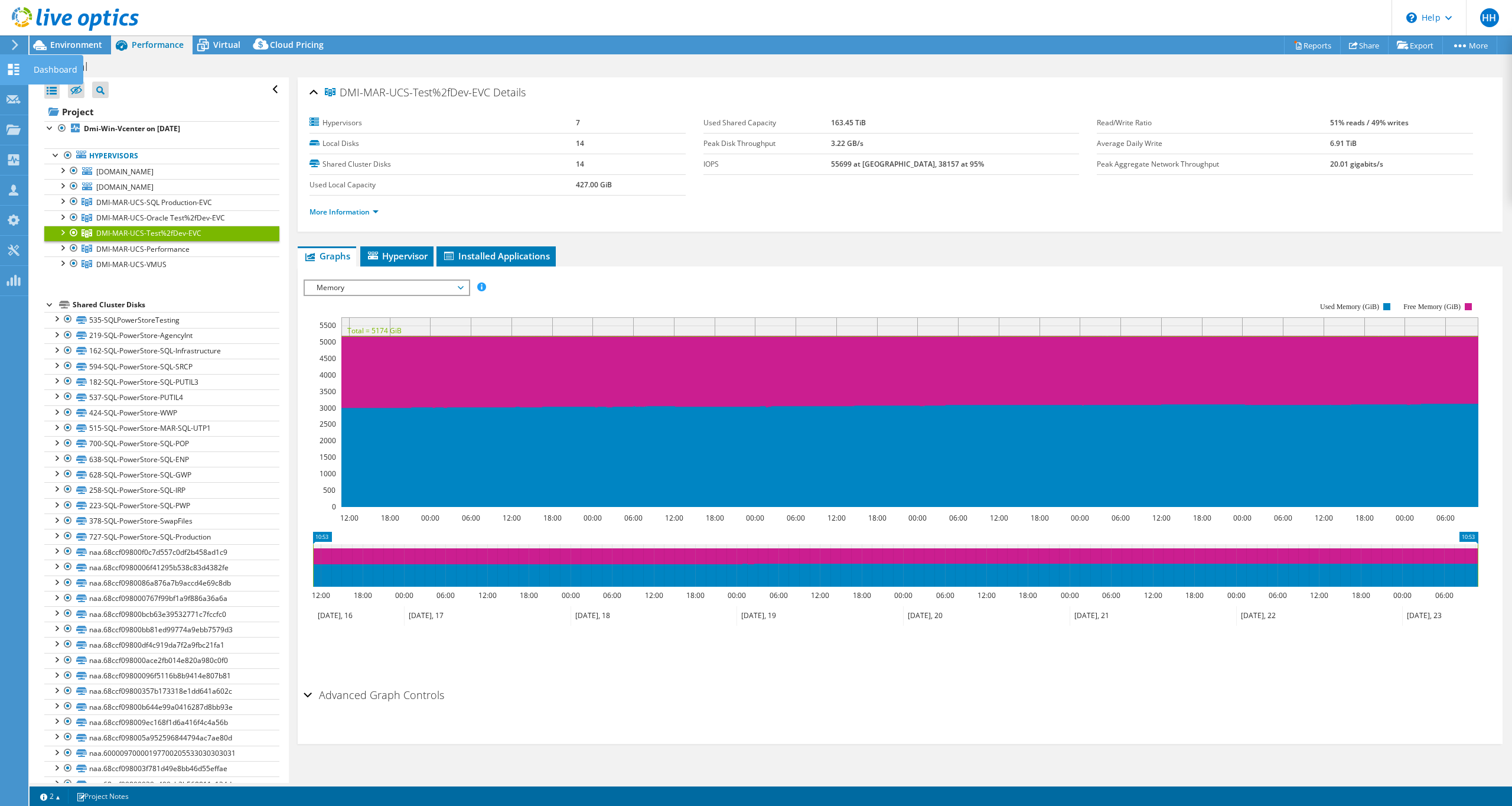
click at [14, 71] on icon at bounding box center [13, 69] width 14 height 12
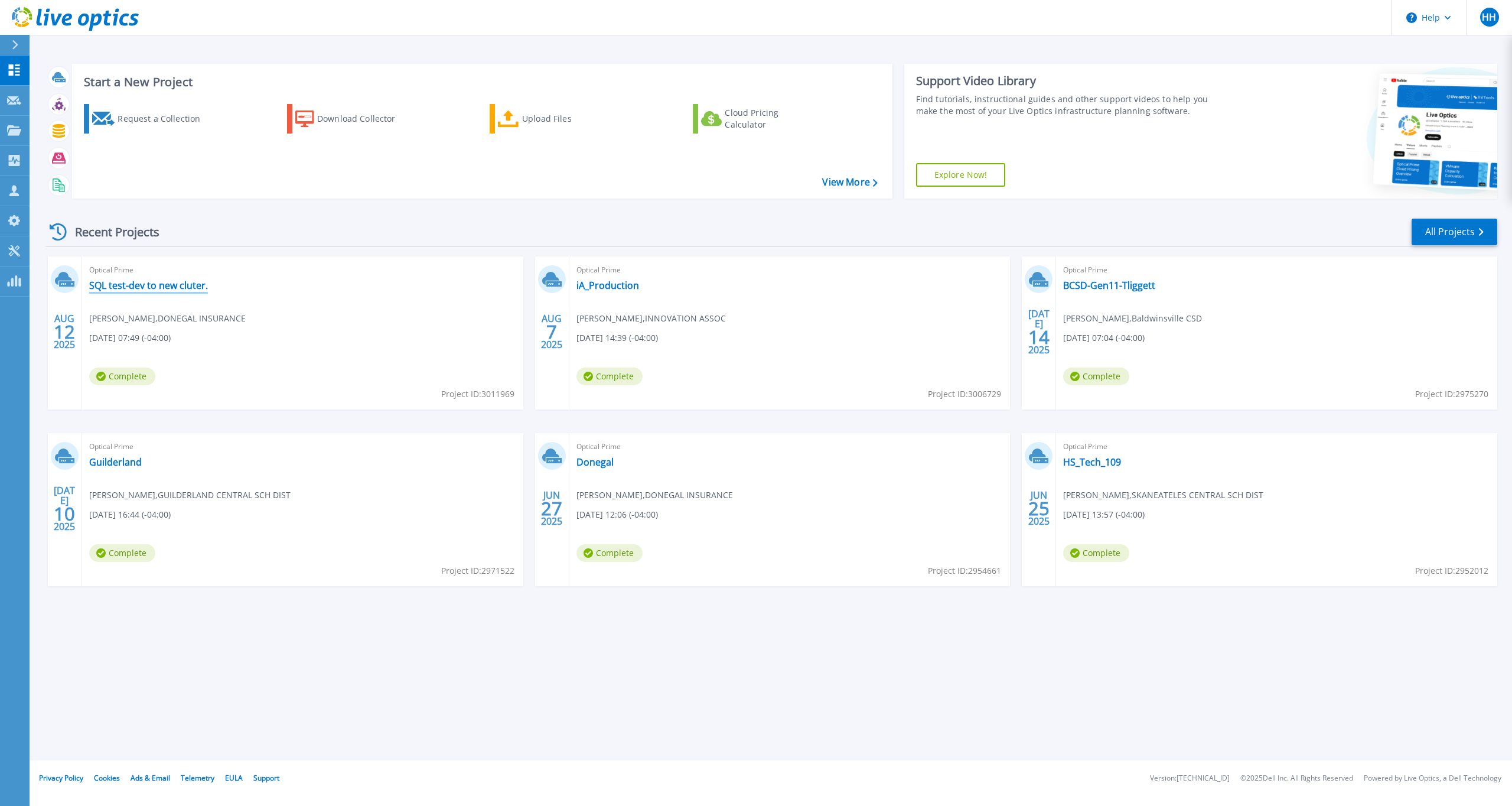
click at [182, 287] on link "SQL test-dev to new cluter." at bounding box center [148, 285] width 119 height 12
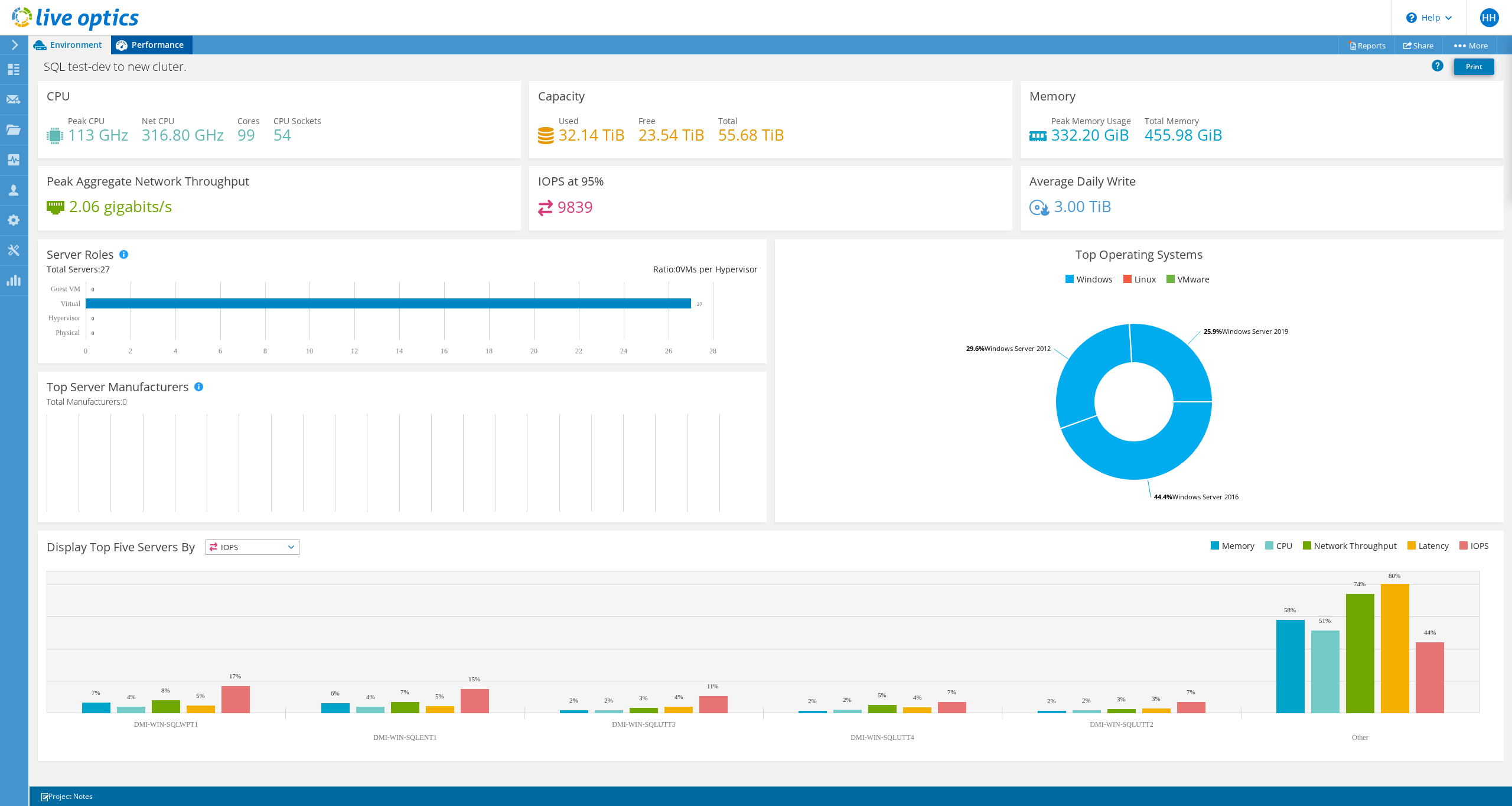
click at [157, 47] on span "Performance" at bounding box center [158, 45] width 52 height 12
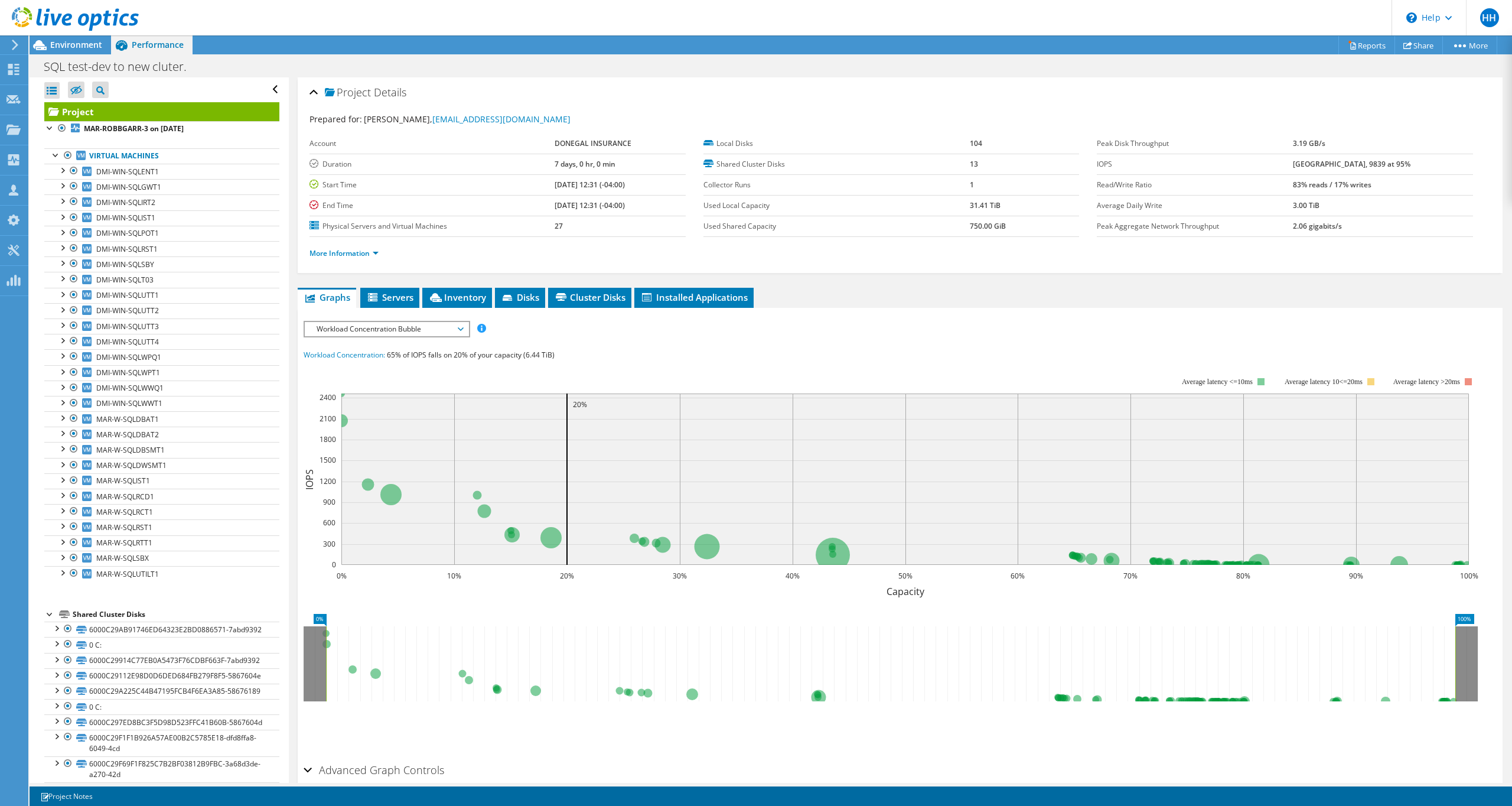
click at [416, 323] on span "Workload Concentration Bubble" at bounding box center [386, 329] width 152 height 14
click at [389, 407] on li "CPU Percentage" at bounding box center [386, 414] width 163 height 14
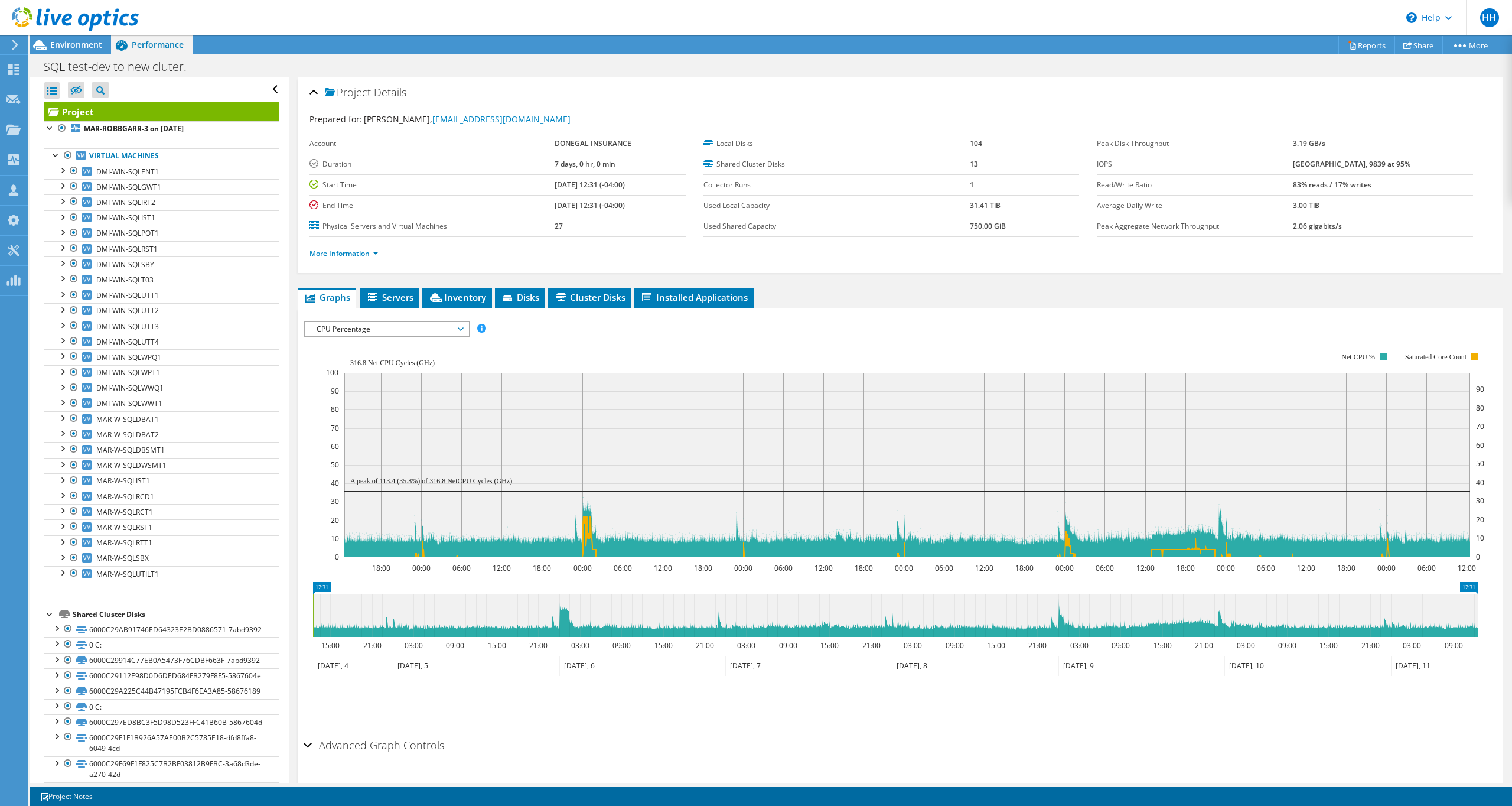
click at [439, 327] on span "CPU Percentage" at bounding box center [386, 329] width 152 height 14
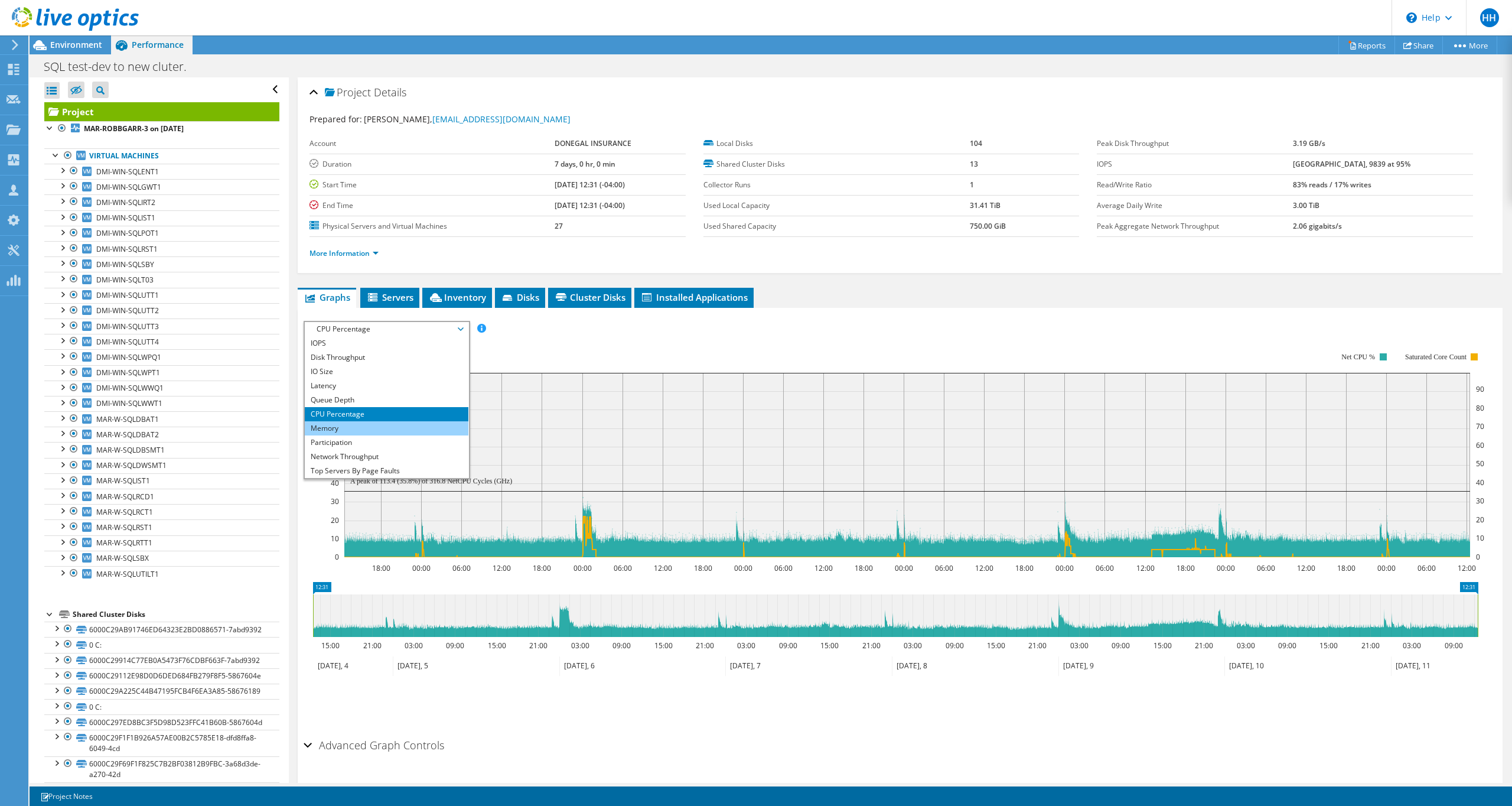
click at [371, 429] on li "Memory" at bounding box center [386, 428] width 163 height 14
